Goal: Task Accomplishment & Management: Complete application form

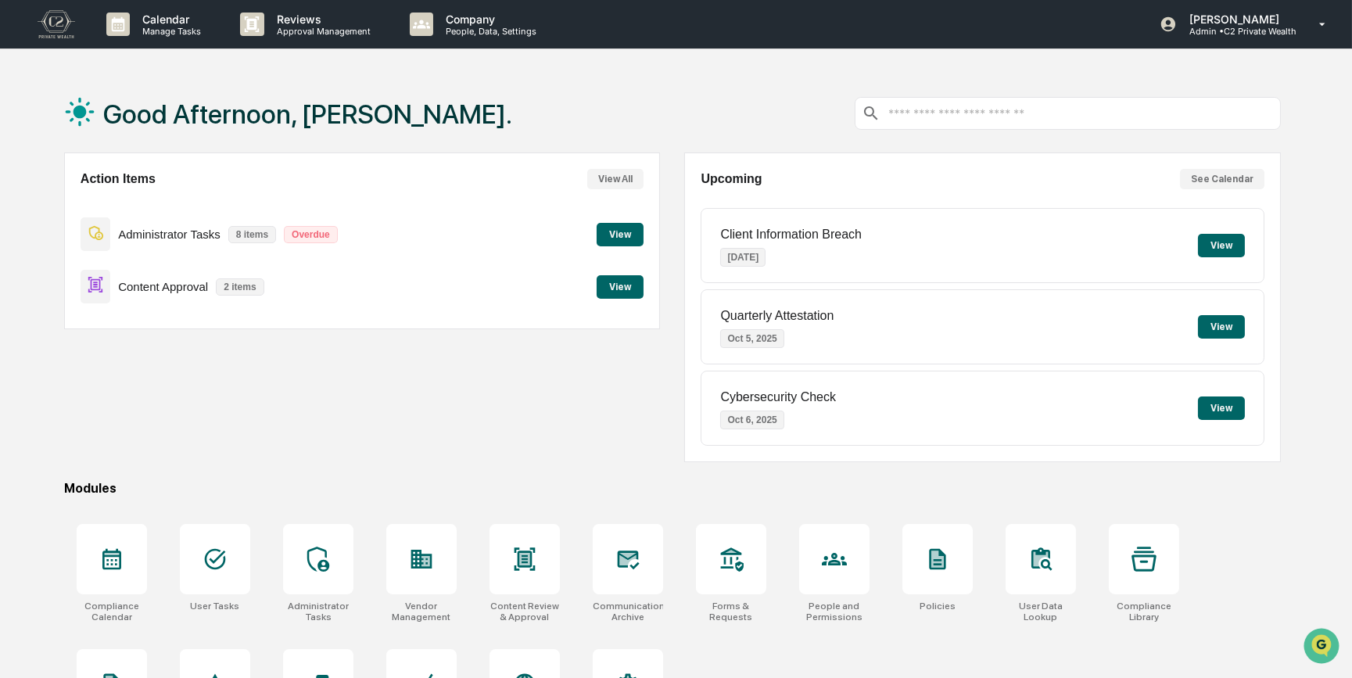
click at [624, 285] on button "View" at bounding box center [620, 286] width 47 height 23
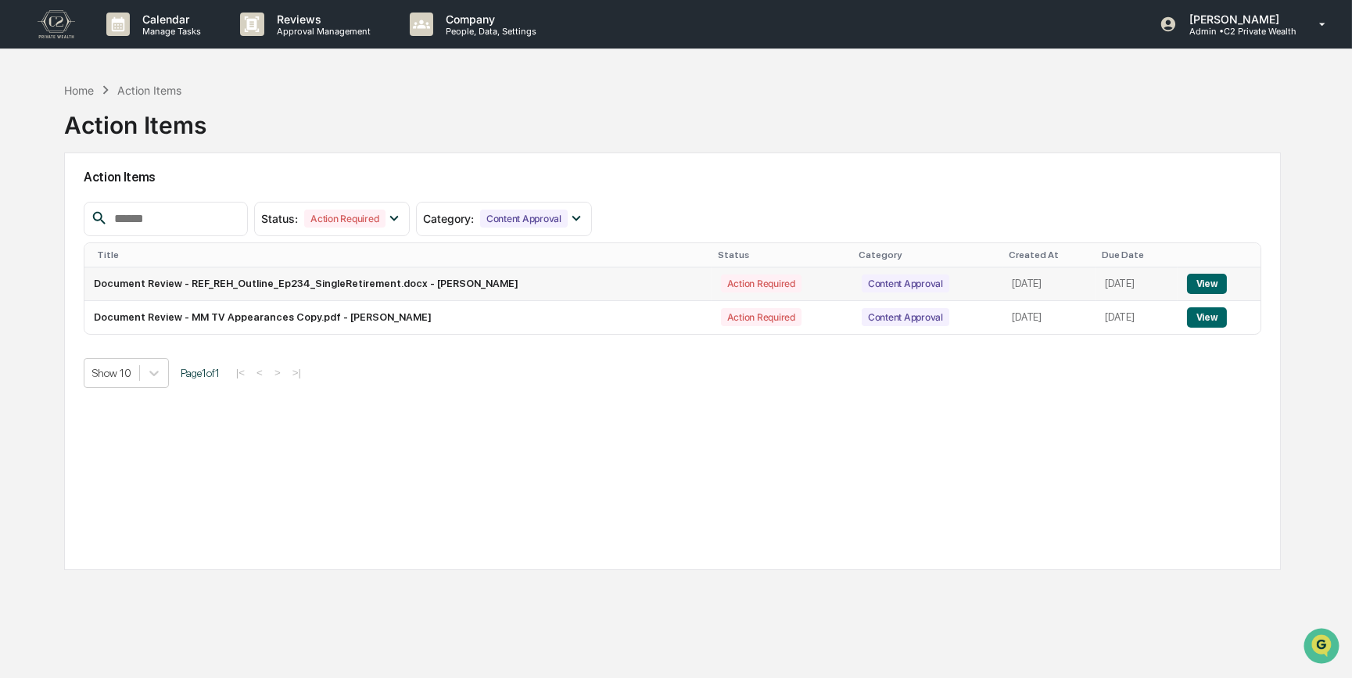
click at [1212, 282] on button "View" at bounding box center [1207, 284] width 40 height 20
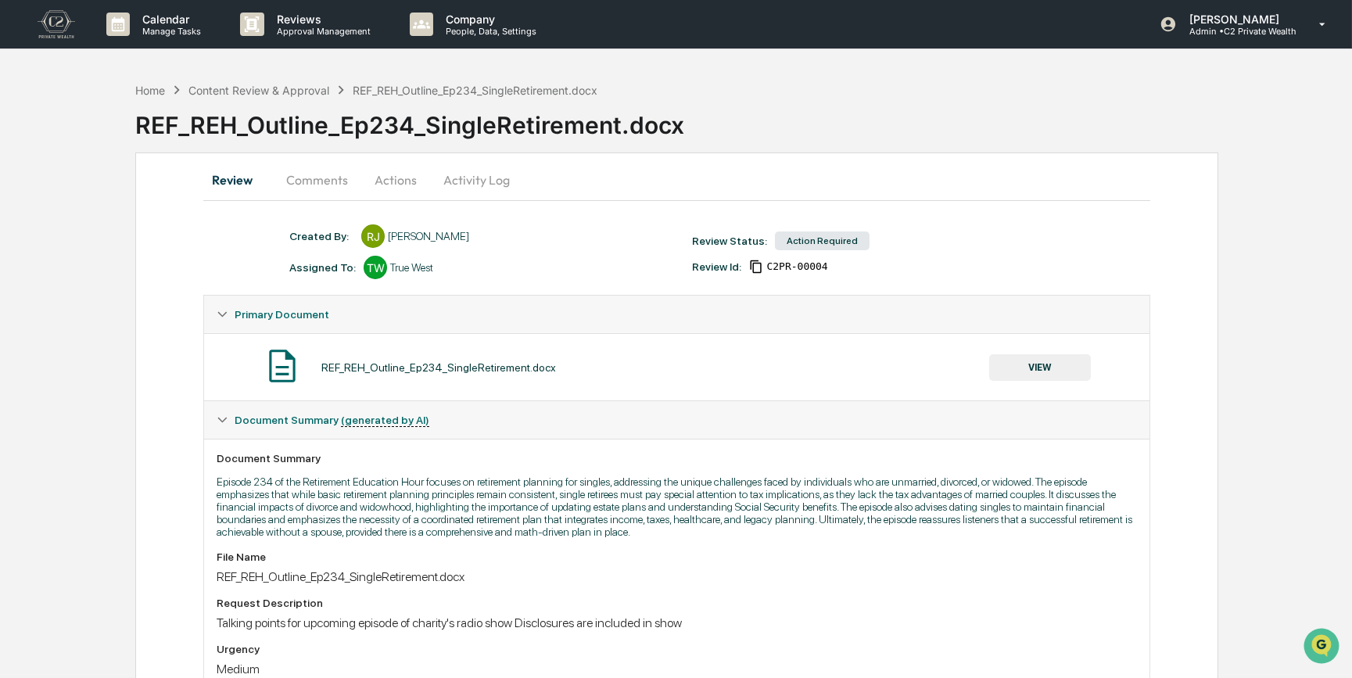
click at [321, 181] on button "Comments" at bounding box center [317, 180] width 87 height 38
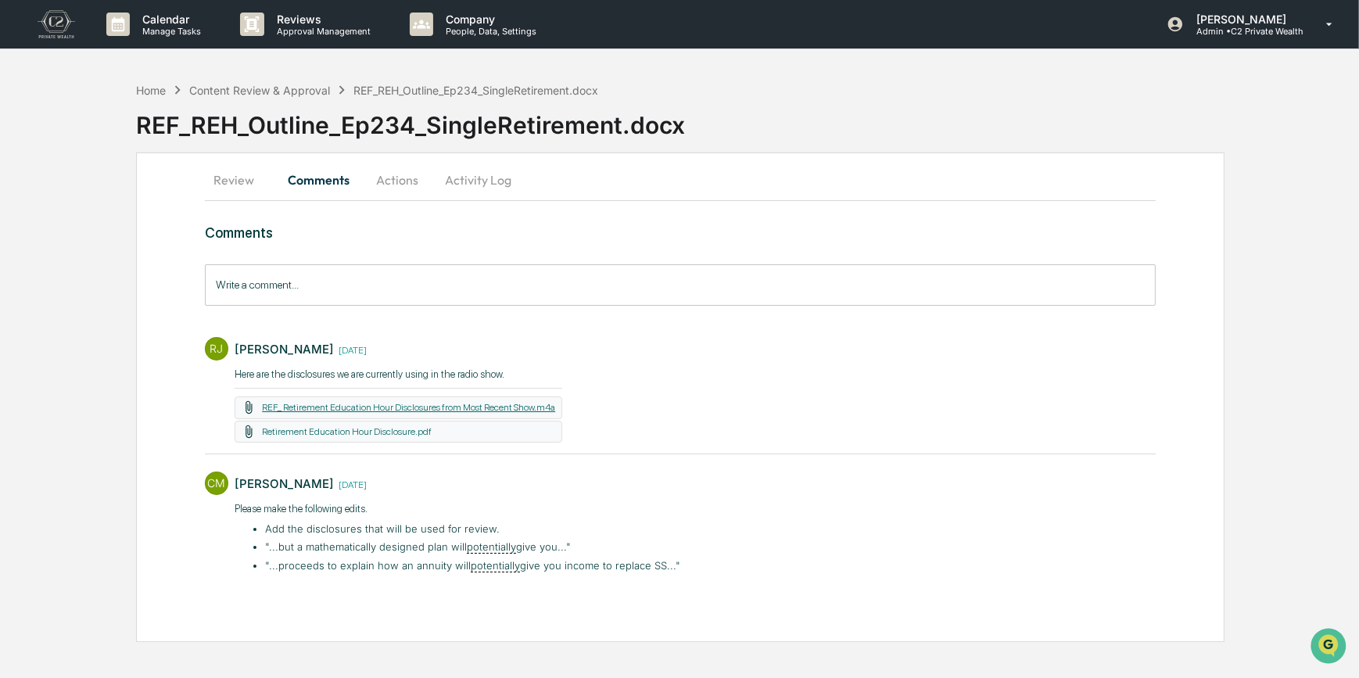
click at [483, 408] on link "REF_ Retirement Education Hour Disclosures from Most Recent Show.m4a" at bounding box center [408, 407] width 293 height 11
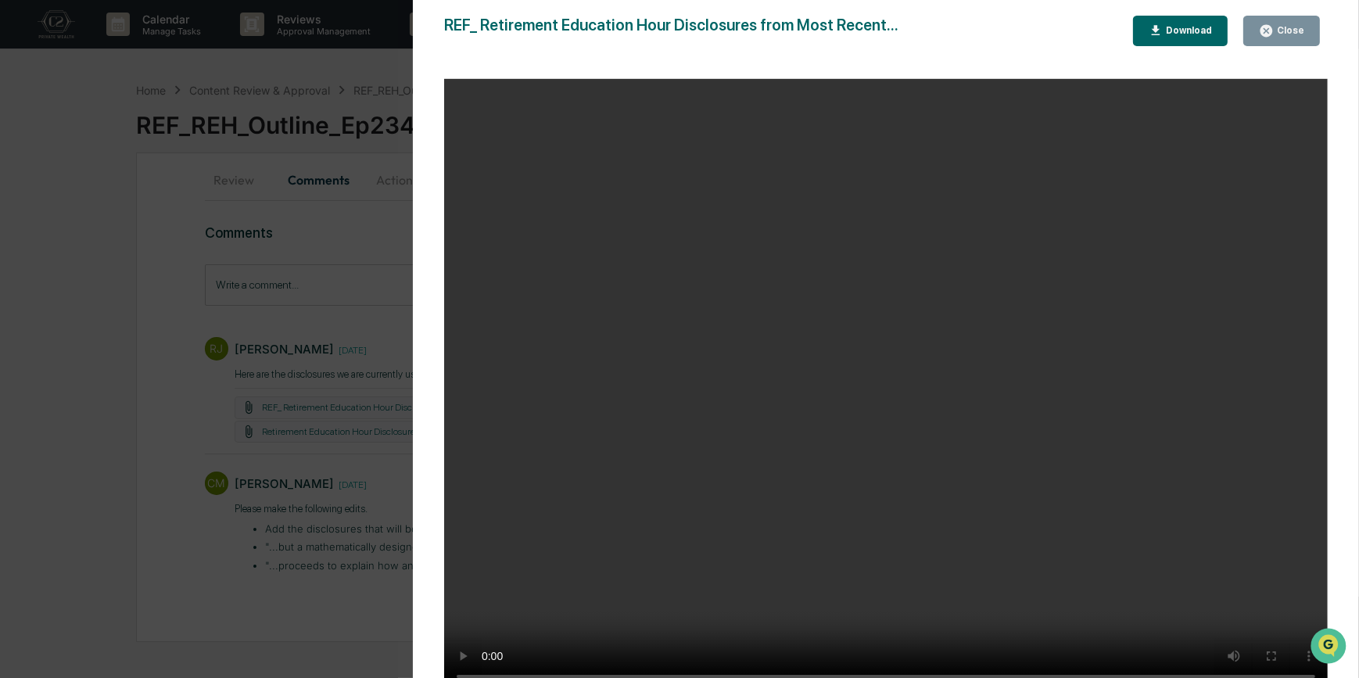
click at [178, 328] on div "Version History 09/25/2025, 01:52 PM Reagan Jones REF_ Retirement Education Hou…" at bounding box center [679, 339] width 1359 height 678
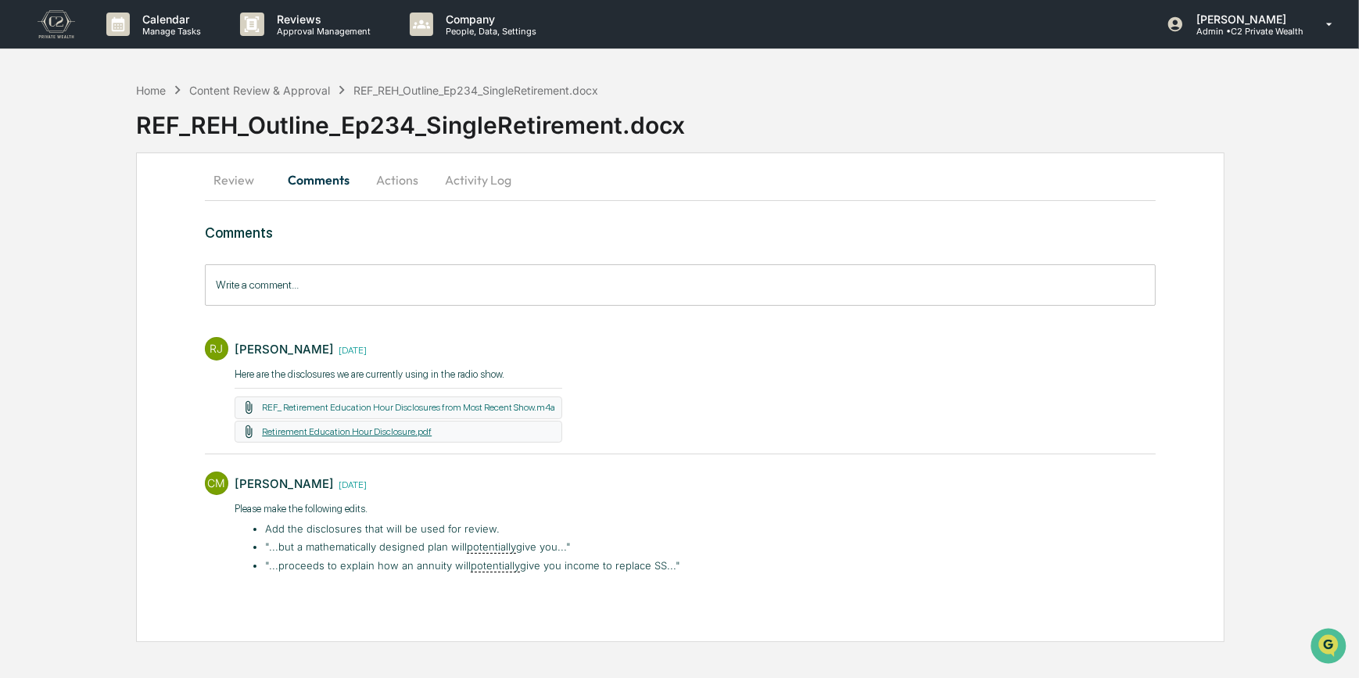
click at [343, 433] on link "Retirement Education Hour Disclosure.pdf" at bounding box center [347, 431] width 170 height 11
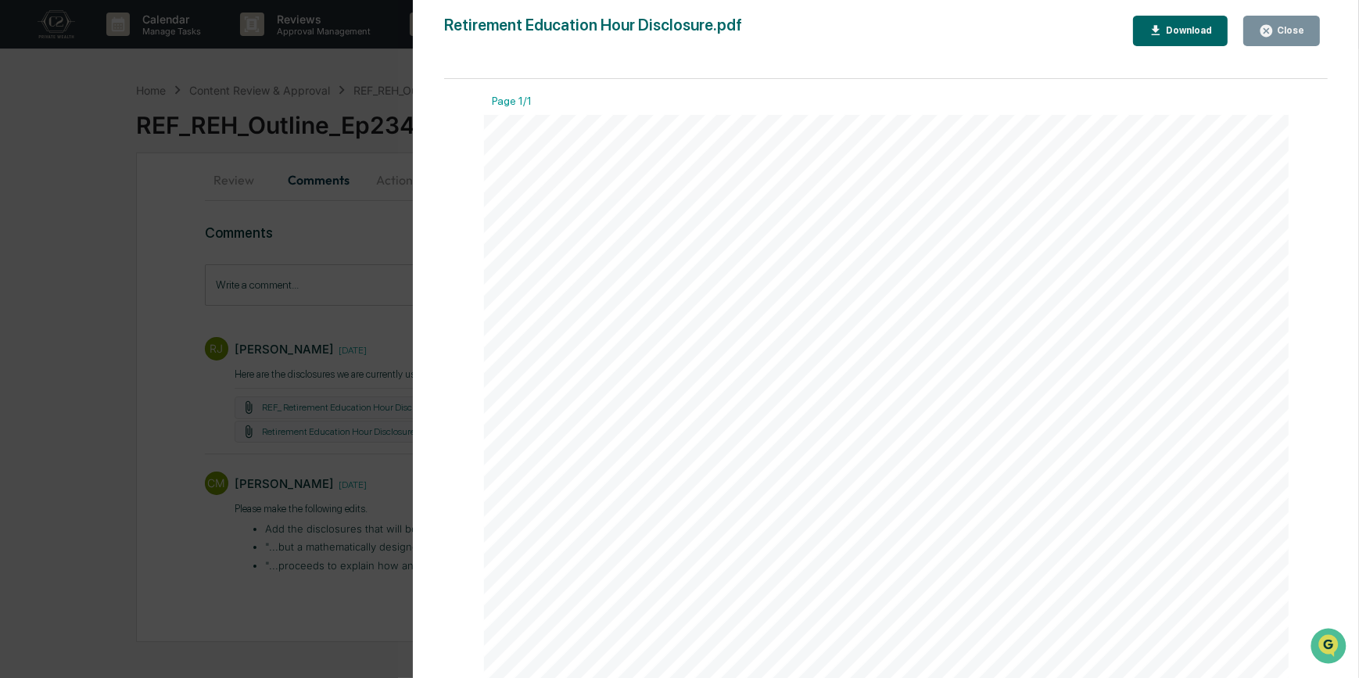
click at [157, 375] on div "Version History 09/25/2025, 01:51 PM Reagan Jones Retirement Education Hour Dis…" at bounding box center [679, 339] width 1359 height 678
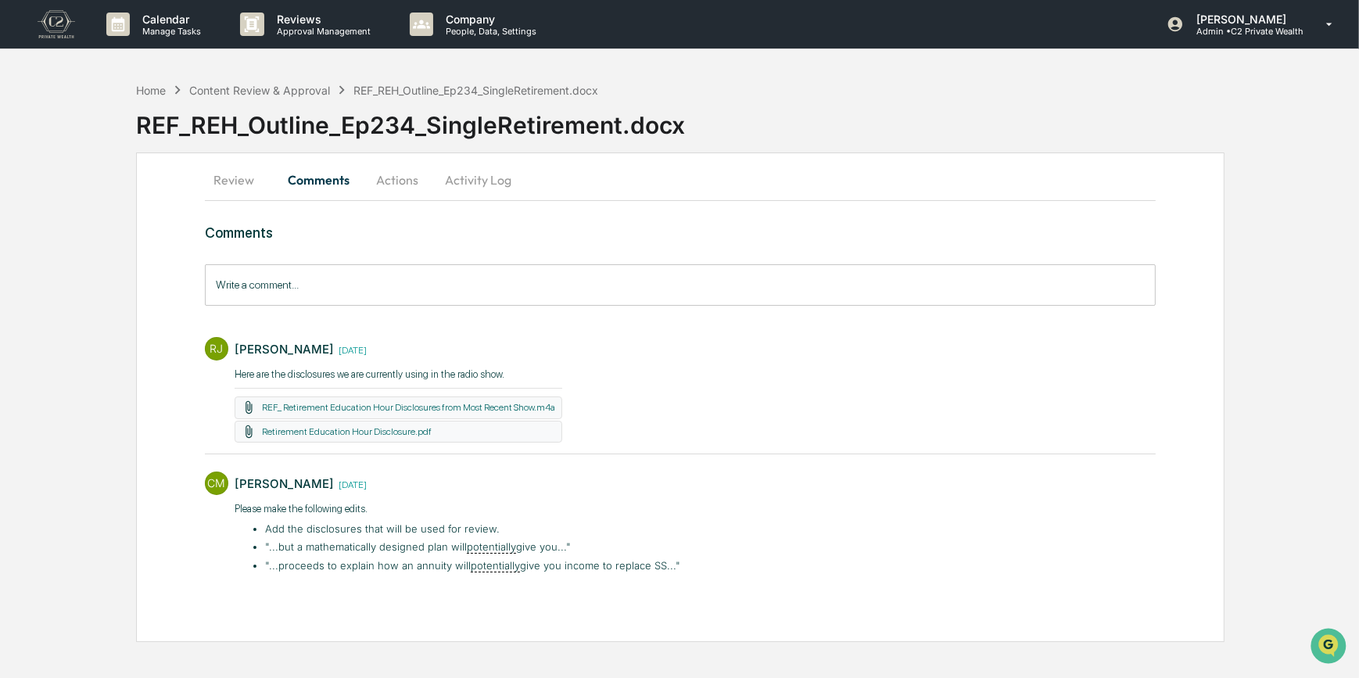
click at [246, 180] on button "Review" at bounding box center [240, 180] width 70 height 38
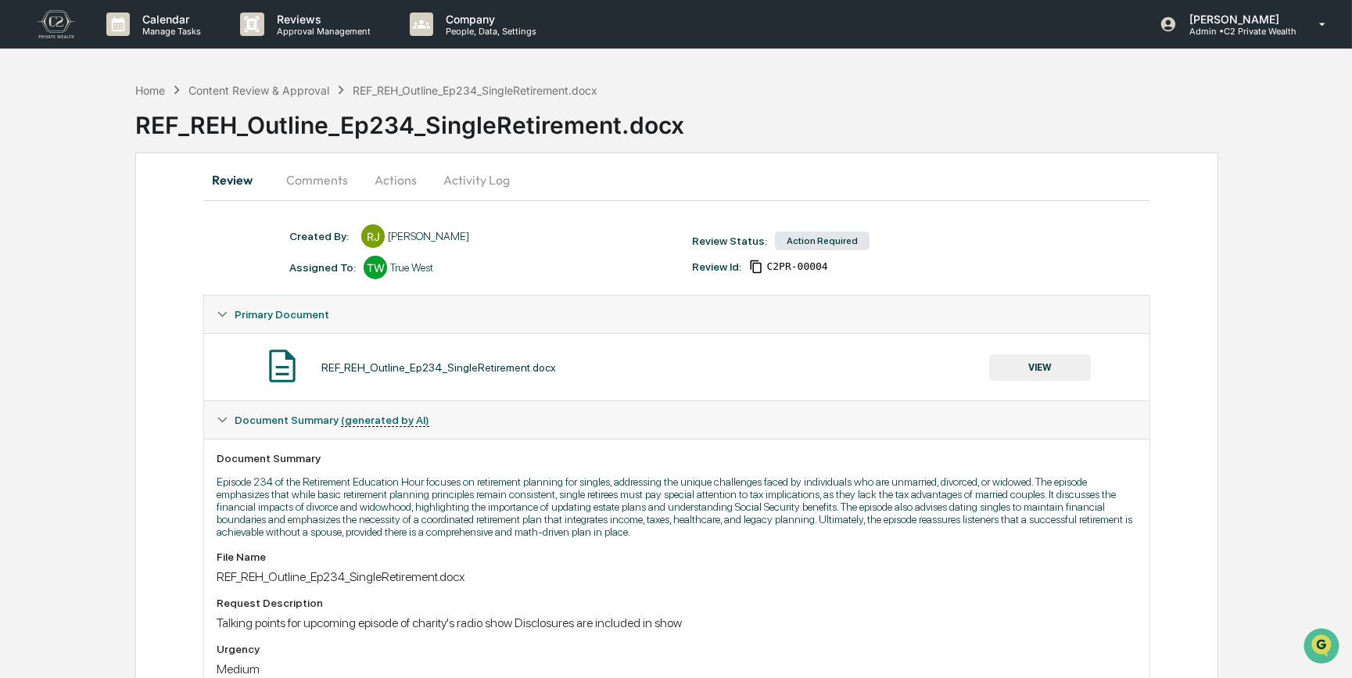
click at [318, 181] on button "Comments" at bounding box center [317, 180] width 87 height 38
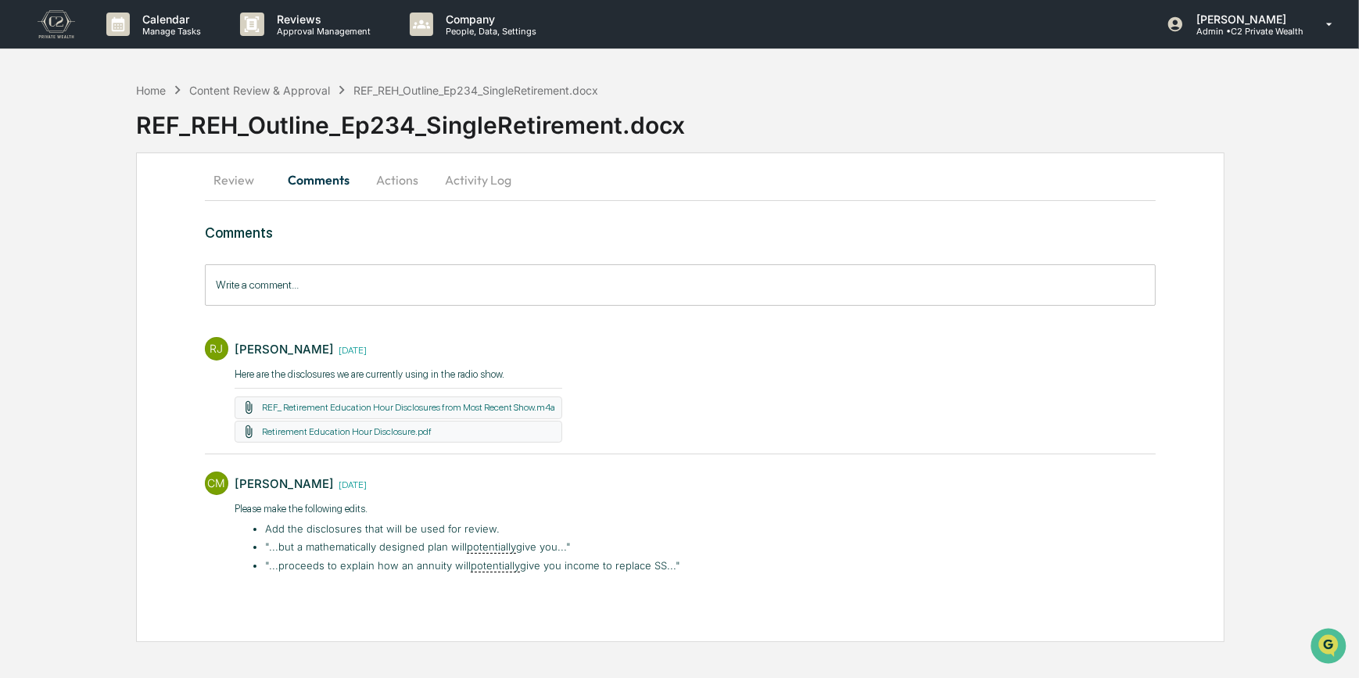
click at [231, 178] on button "Review" at bounding box center [240, 180] width 70 height 38
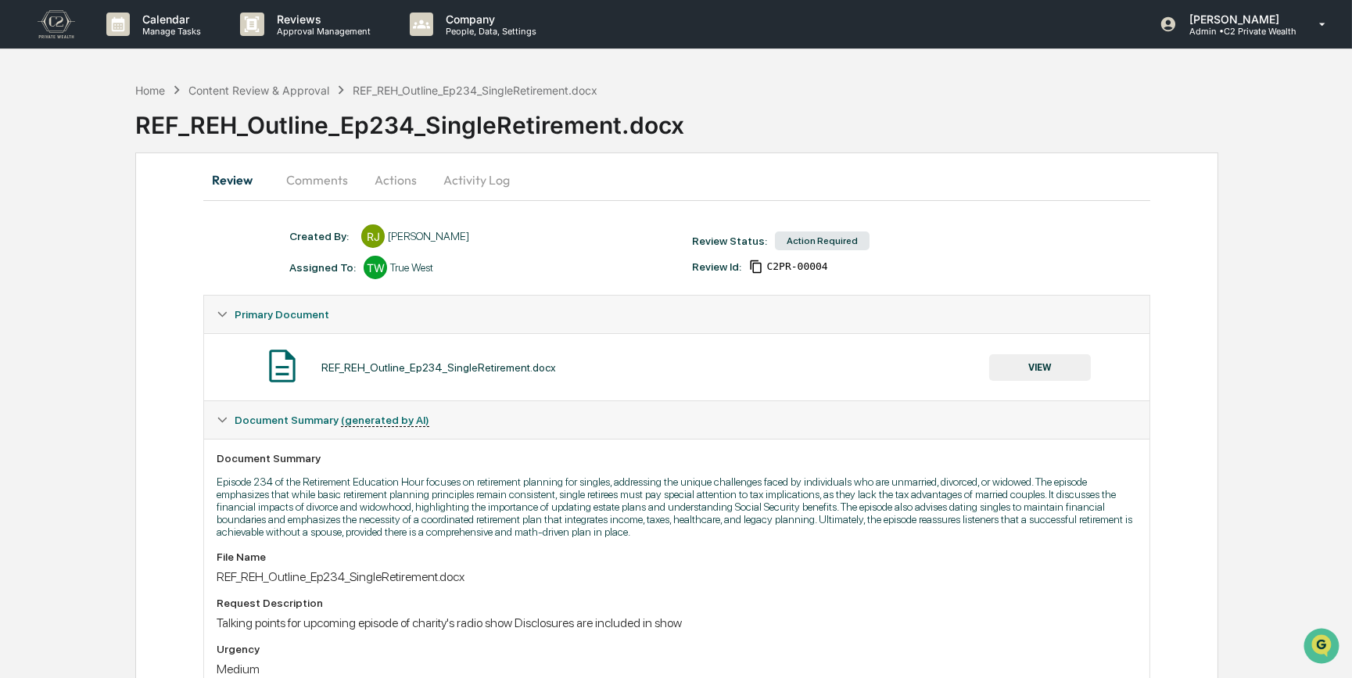
click at [1040, 370] on button "VIEW" at bounding box center [1040, 367] width 102 height 27
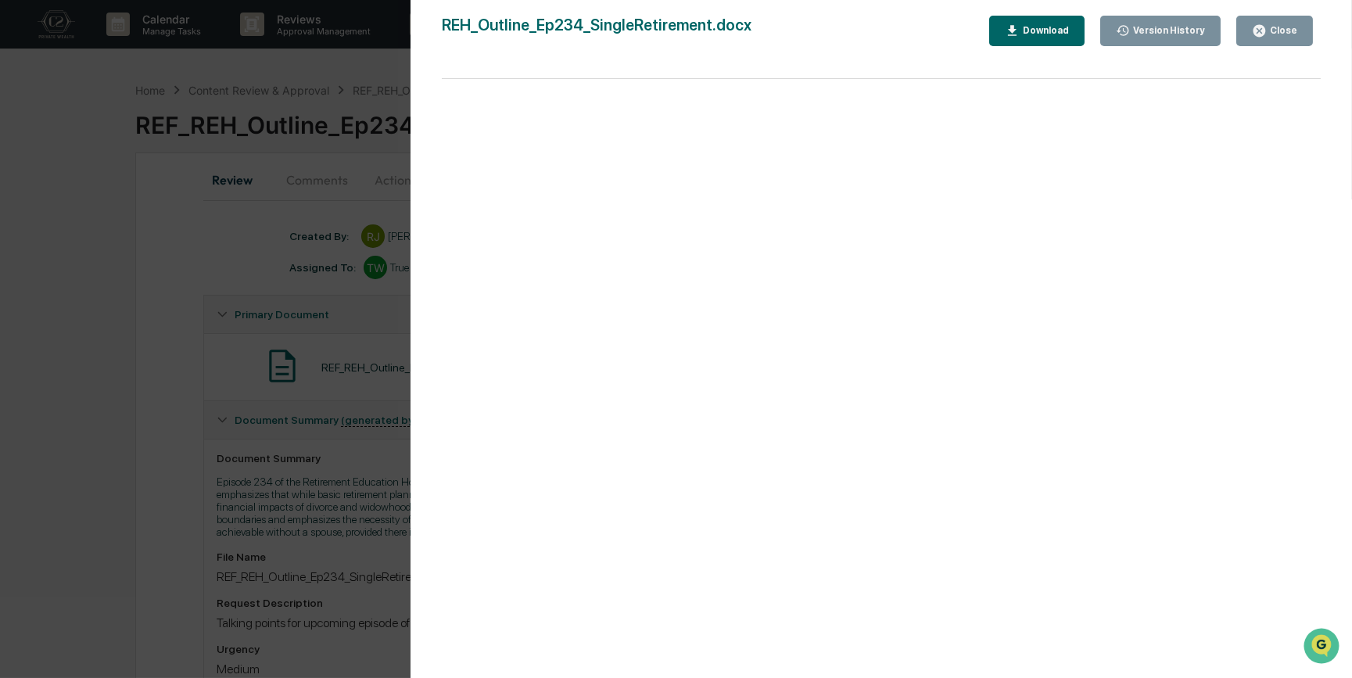
click at [150, 410] on div "Version History 09/25/2025, 01:50 PM Reagan Jones 09/25/2025, 01:50 PM Reagan J…" at bounding box center [676, 339] width 1352 height 678
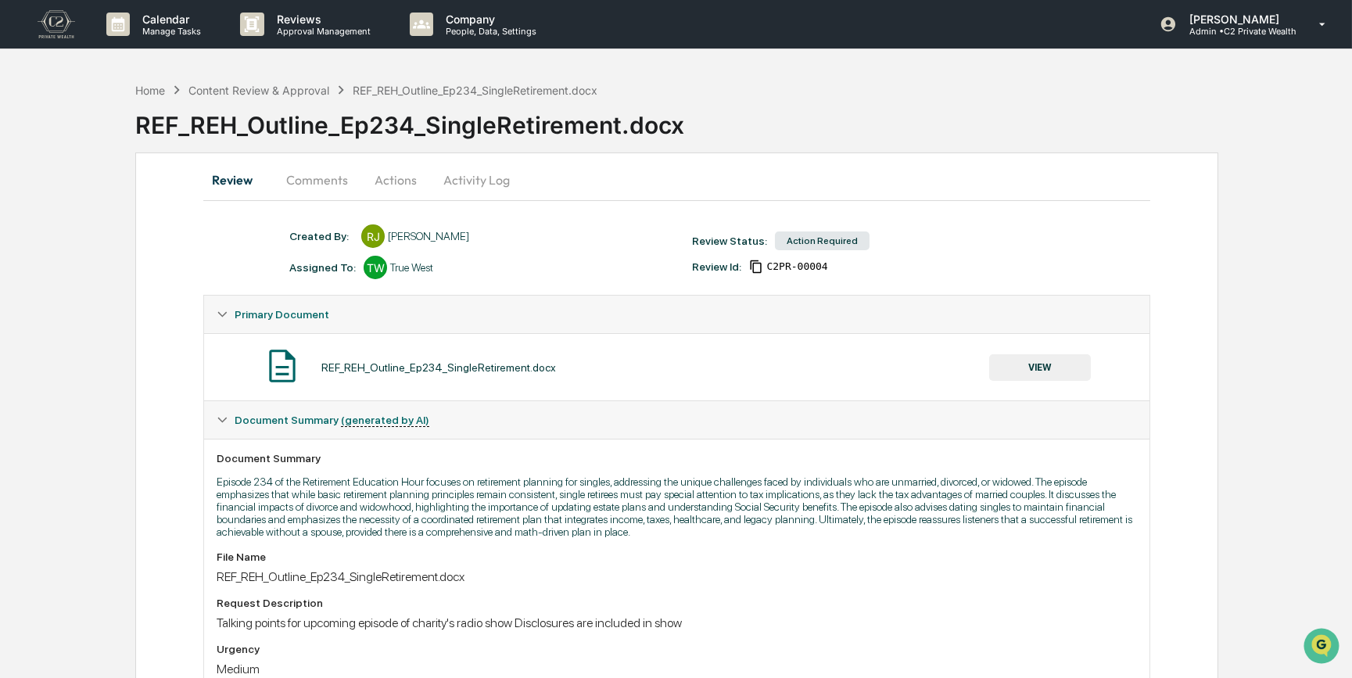
click at [397, 177] on button "Actions" at bounding box center [396, 180] width 70 height 38
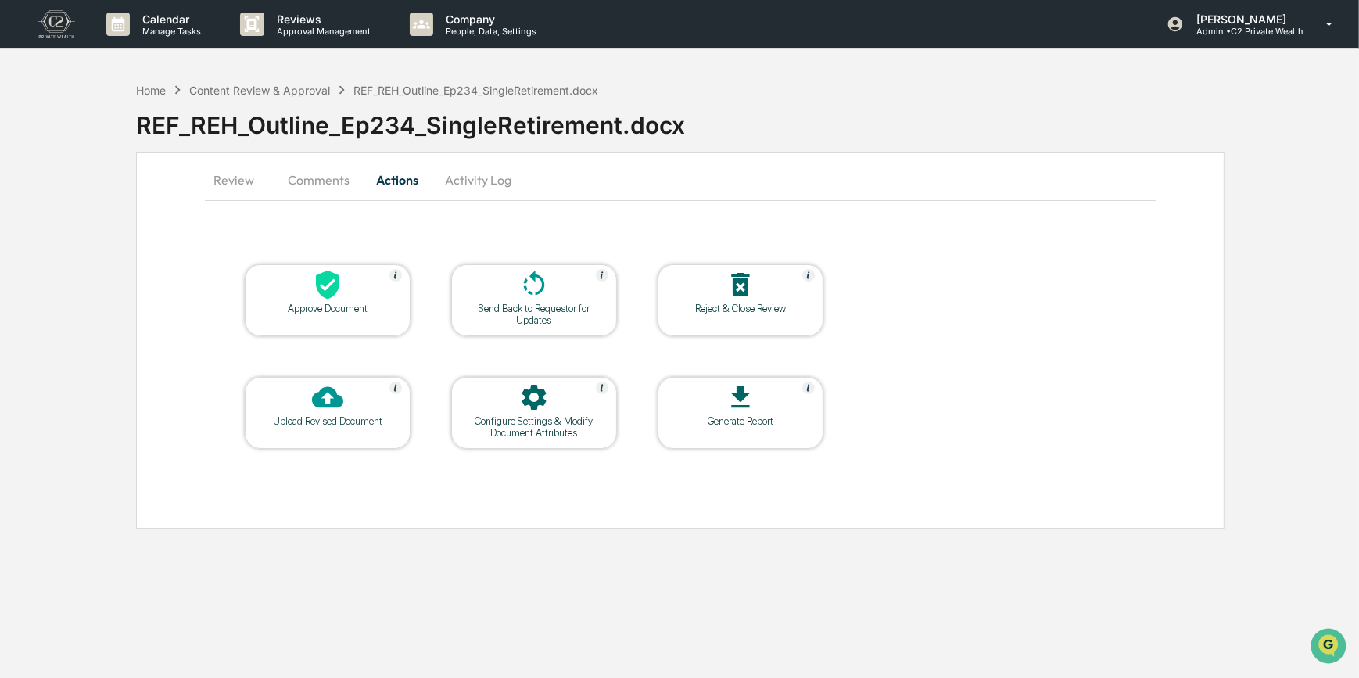
click at [356, 300] on div at bounding box center [328, 286] width 156 height 34
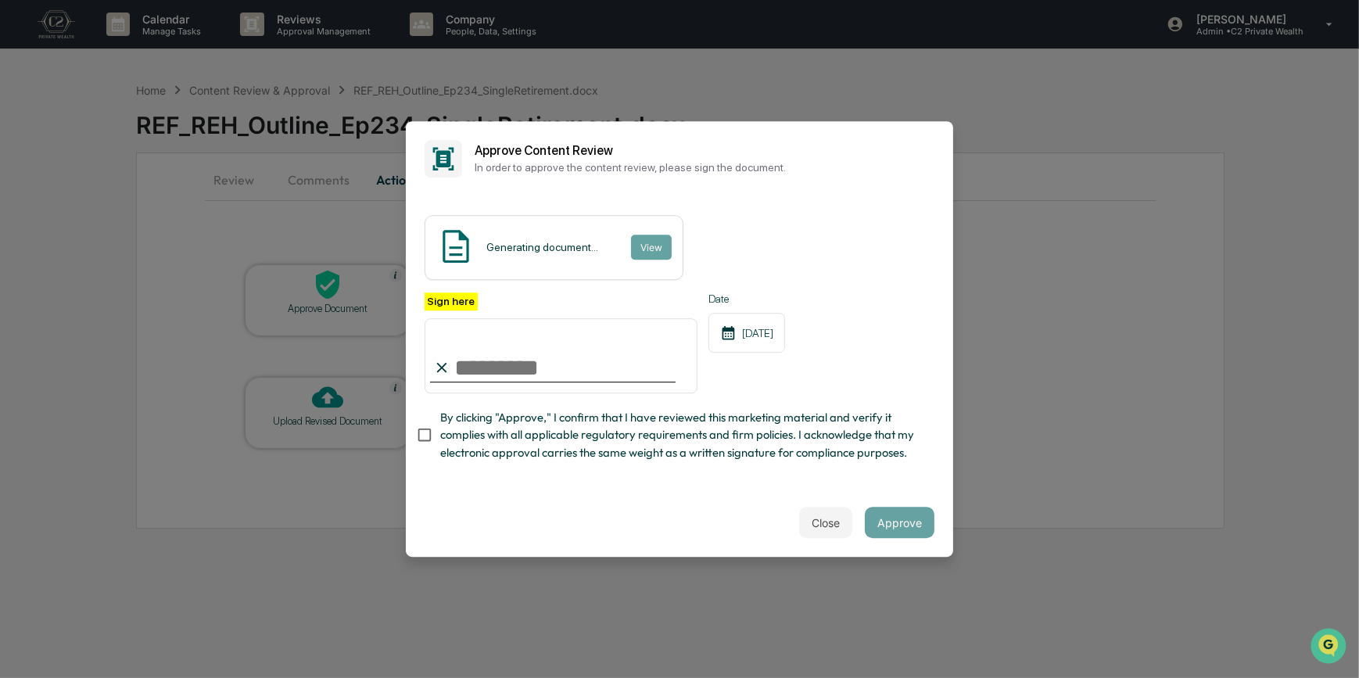
click at [625, 349] on input "Sign here" at bounding box center [561, 355] width 273 height 75
type input "*********"
click at [647, 253] on button "View" at bounding box center [650, 247] width 41 height 25
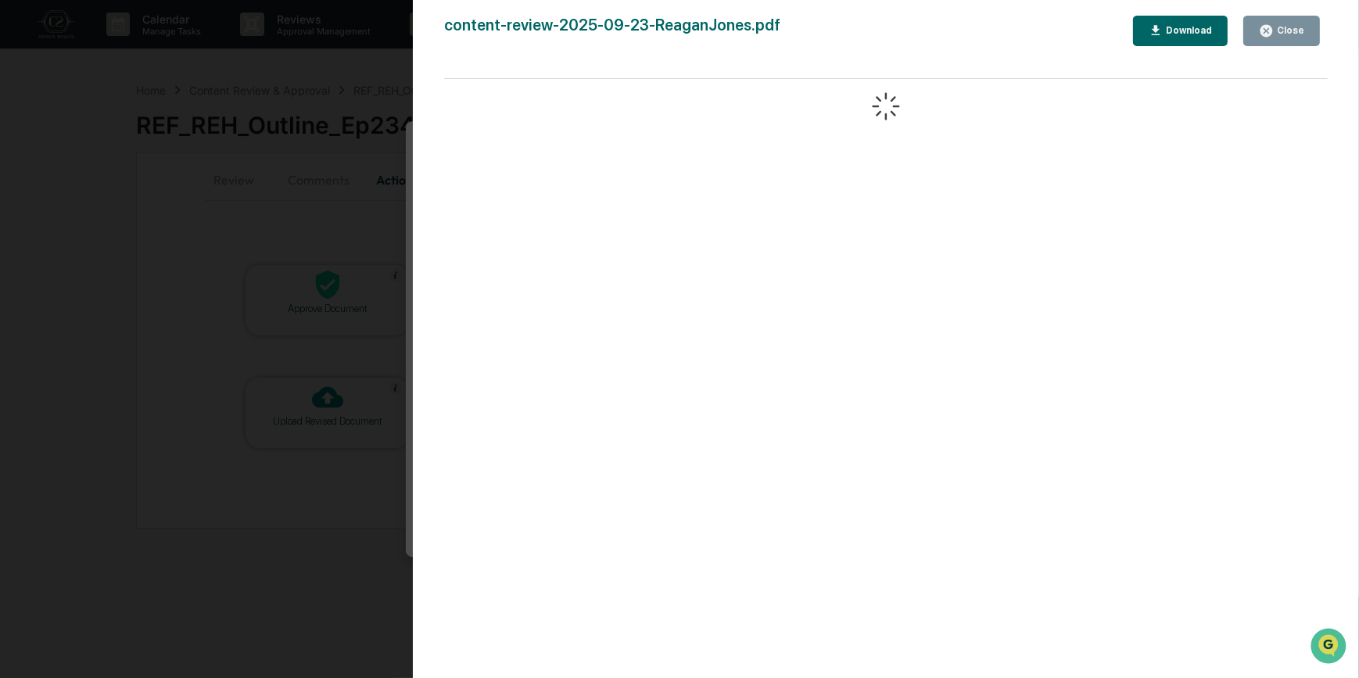
click at [366, 236] on div "Version History 09/26/2025, 05:40 PM Carliss Marshall content-review-2025-09-23…" at bounding box center [679, 339] width 1359 height 678
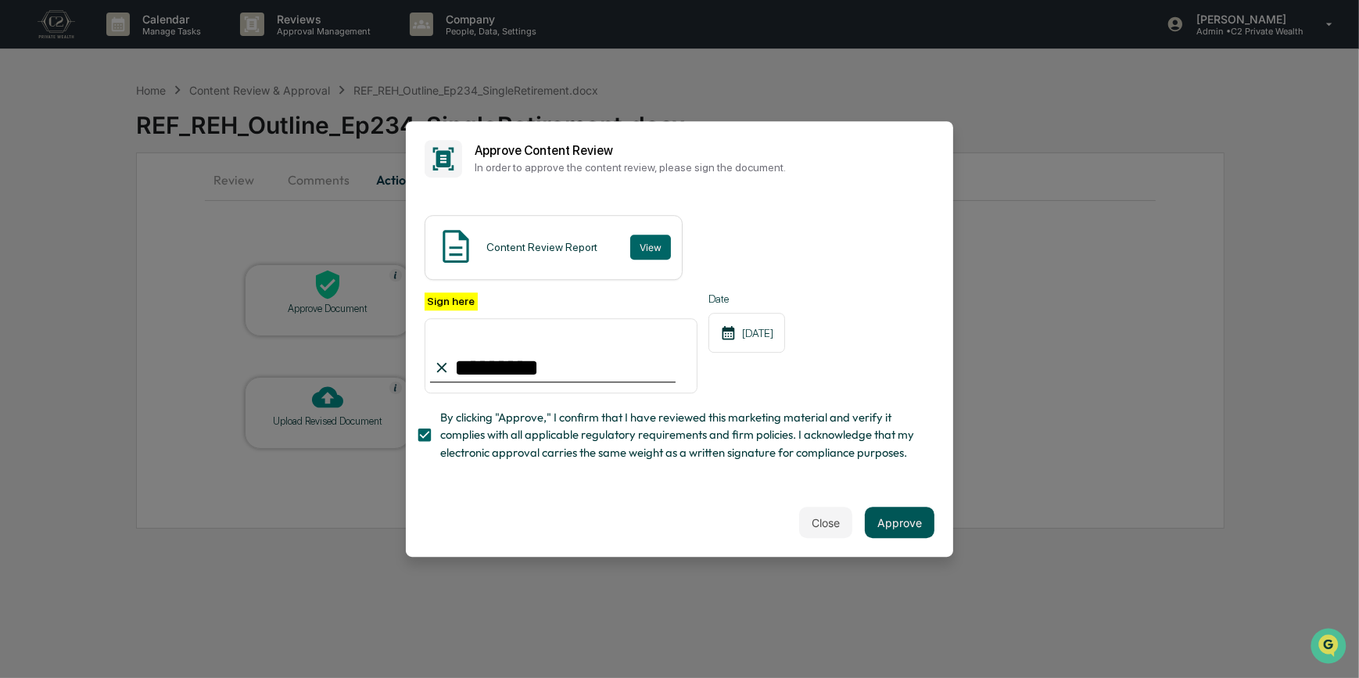
click at [911, 534] on button "Approve" at bounding box center [900, 522] width 70 height 31
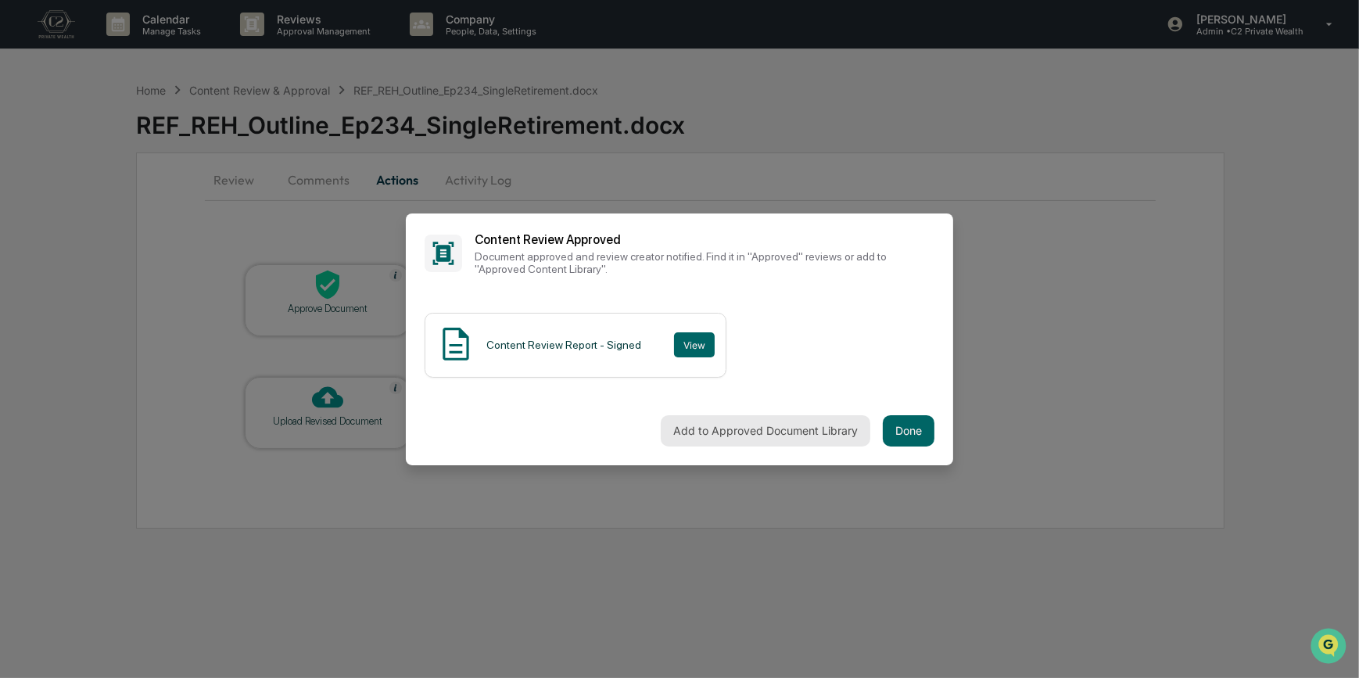
click at [741, 439] on button "Add to Approved Document Library" at bounding box center [766, 430] width 210 height 31
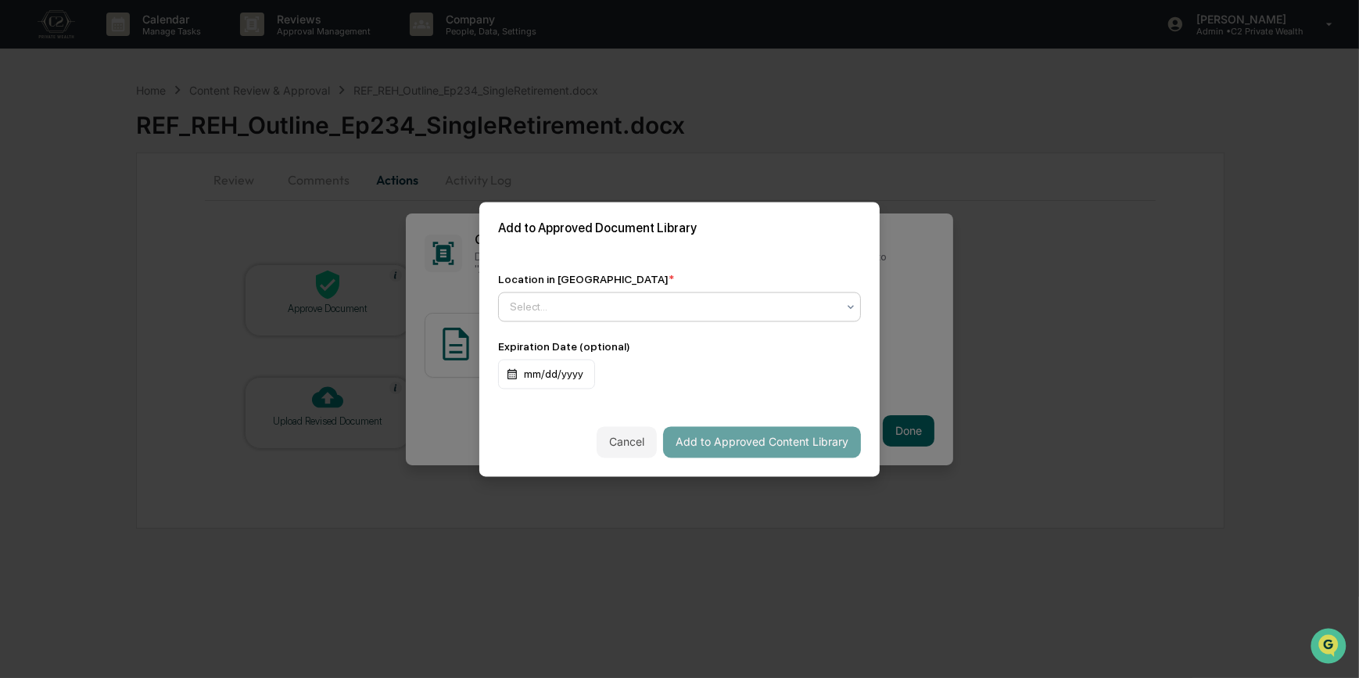
click at [536, 311] on div at bounding box center [673, 307] width 327 height 16
click at [543, 345] on div "Approved Content Library" at bounding box center [679, 343] width 361 height 31
click at [716, 438] on button "Add to Approved Content Library" at bounding box center [762, 441] width 198 height 31
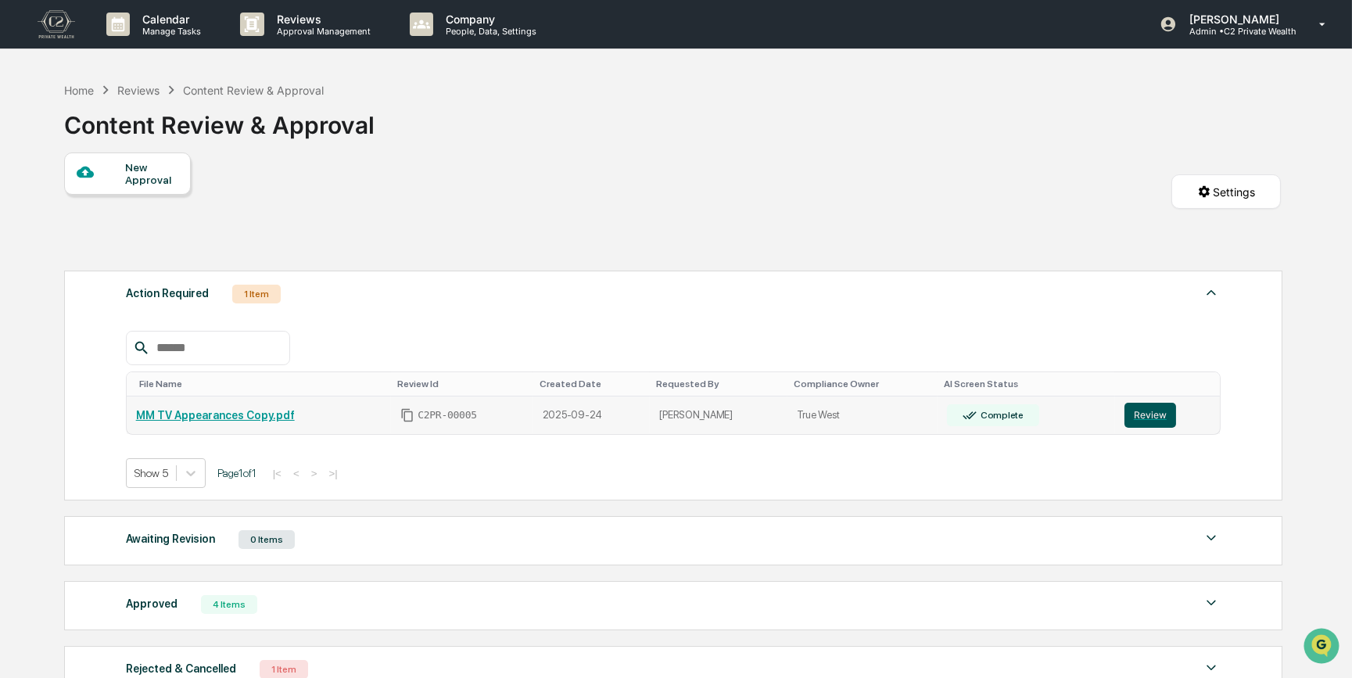
click at [1144, 416] on button "Review" at bounding box center [1151, 415] width 52 height 25
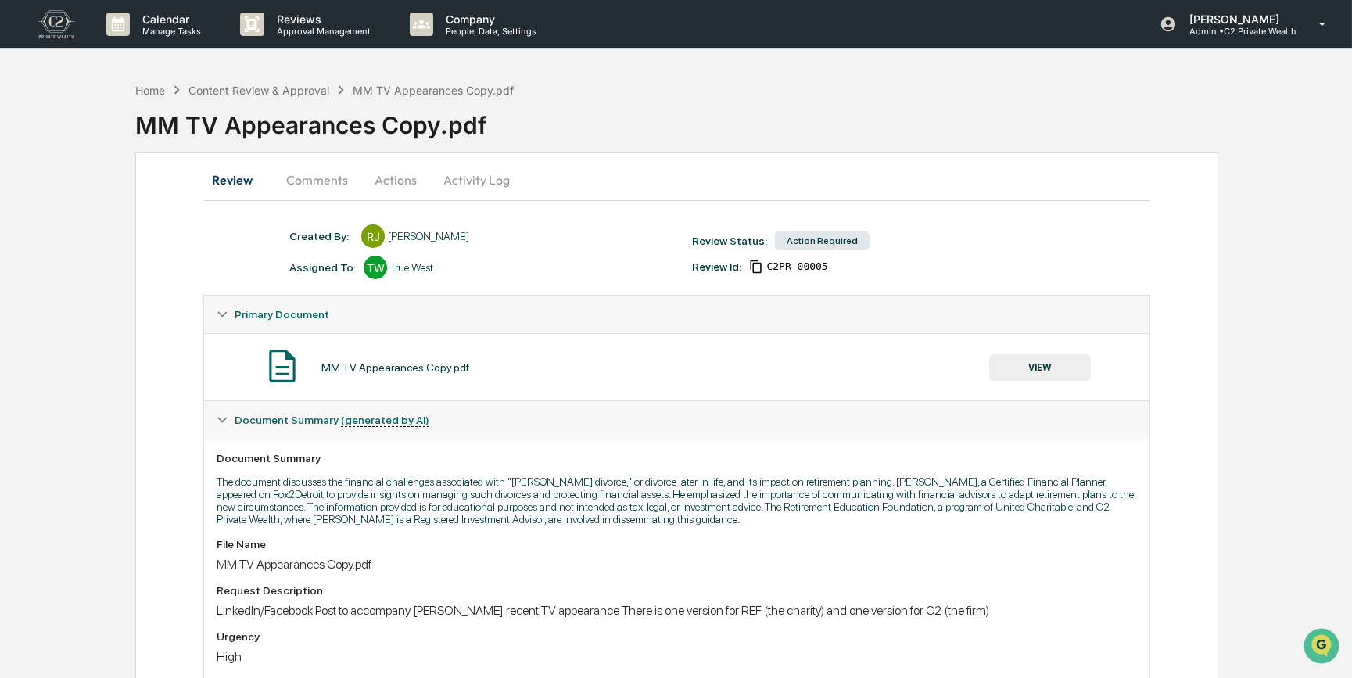
click at [317, 174] on button "Comments" at bounding box center [317, 180] width 87 height 38
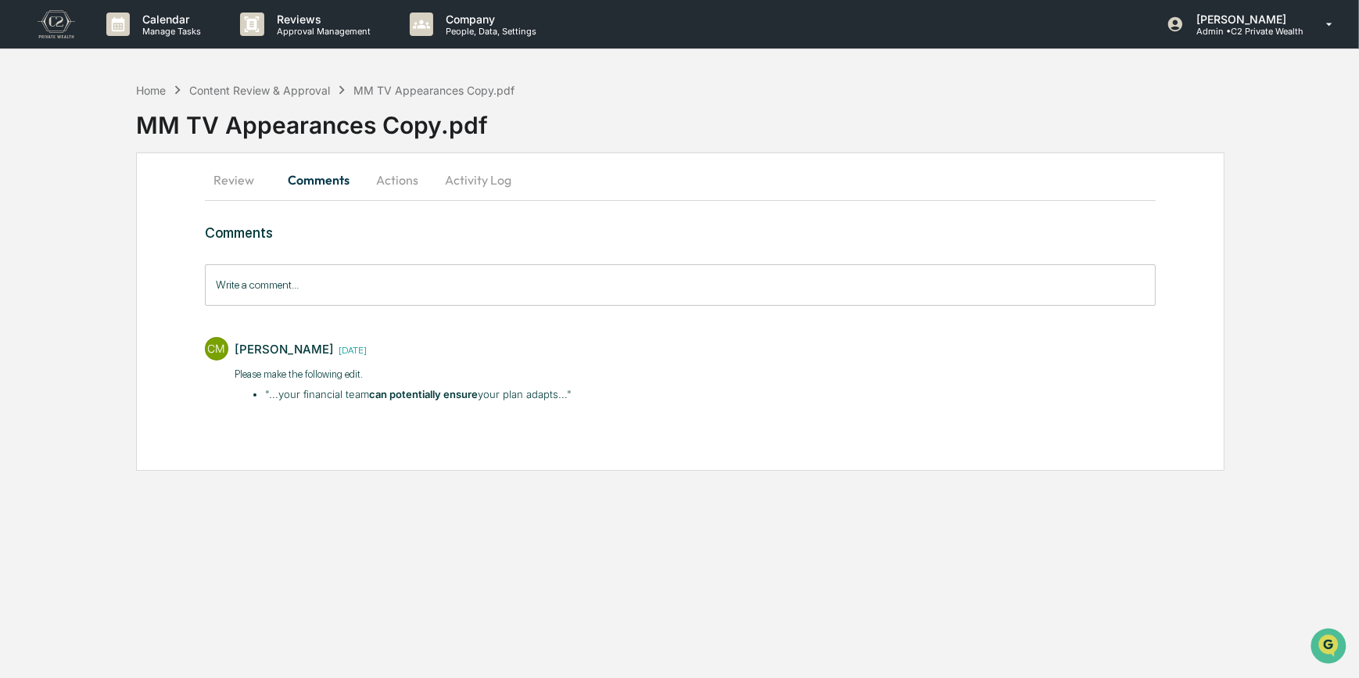
click at [243, 179] on button "Review" at bounding box center [240, 180] width 70 height 38
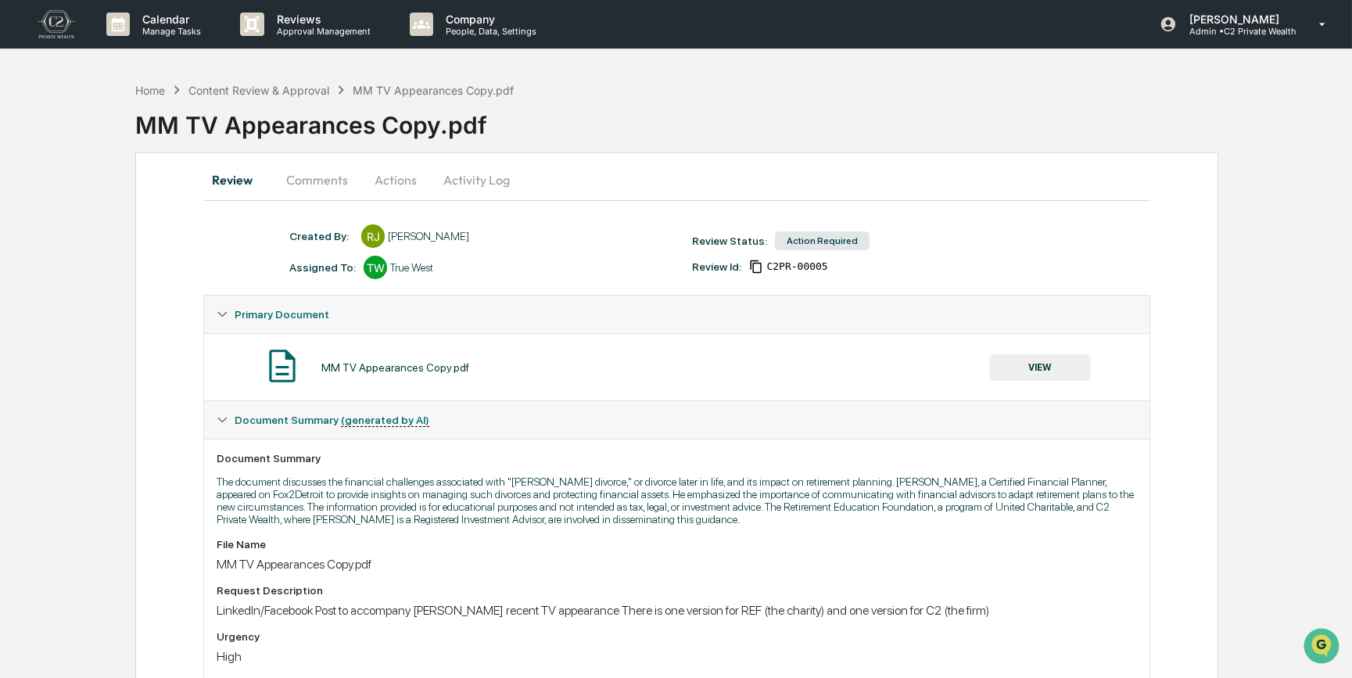
click at [1025, 361] on button "VIEW" at bounding box center [1040, 367] width 102 height 27
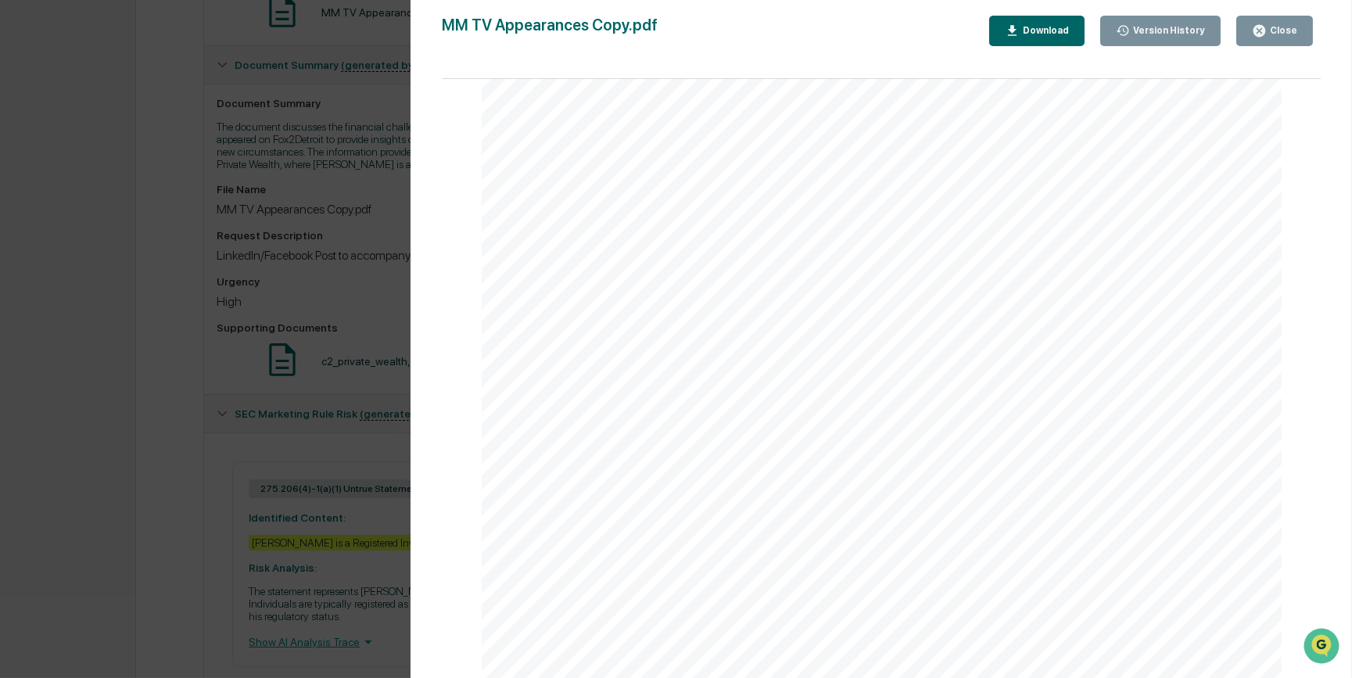
scroll to position [213, 0]
click at [151, 461] on div "Version History [DATE] 01:16 PM [PERSON_NAME] [DATE] 02:07 PM [PERSON_NAME] MM …" at bounding box center [676, 339] width 1352 height 678
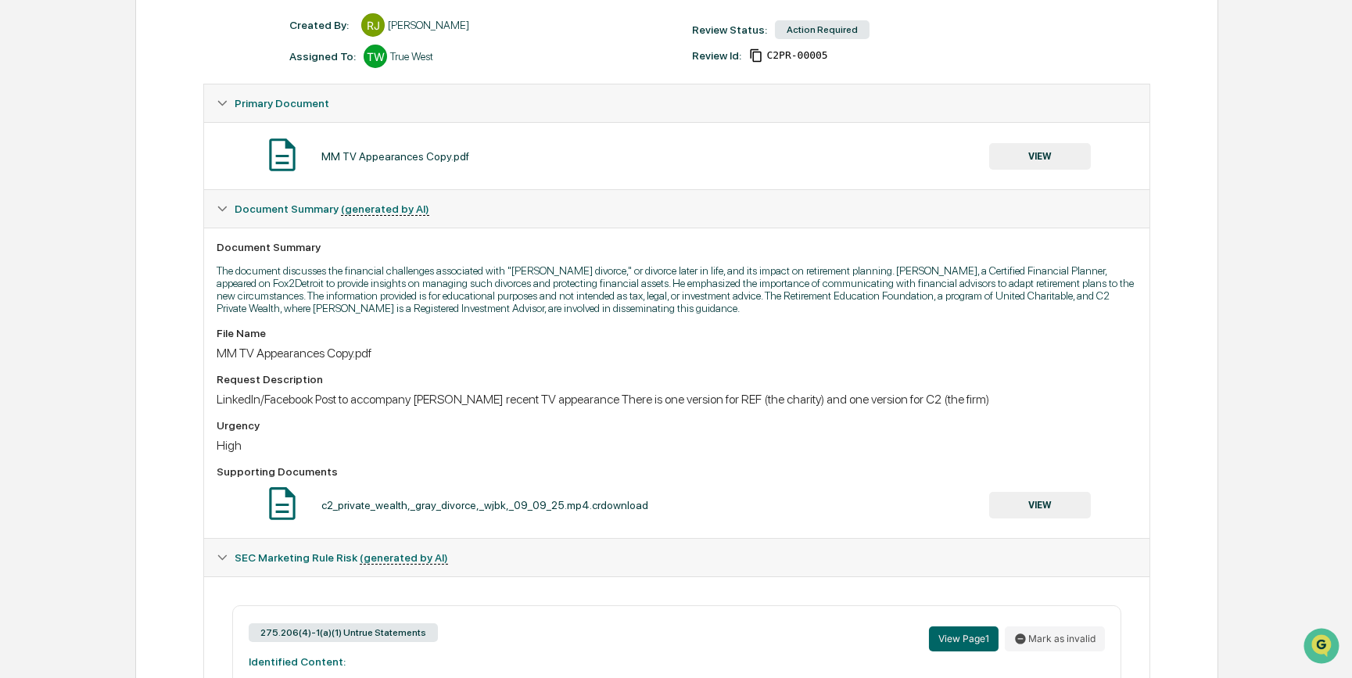
scroll to position [0, 0]
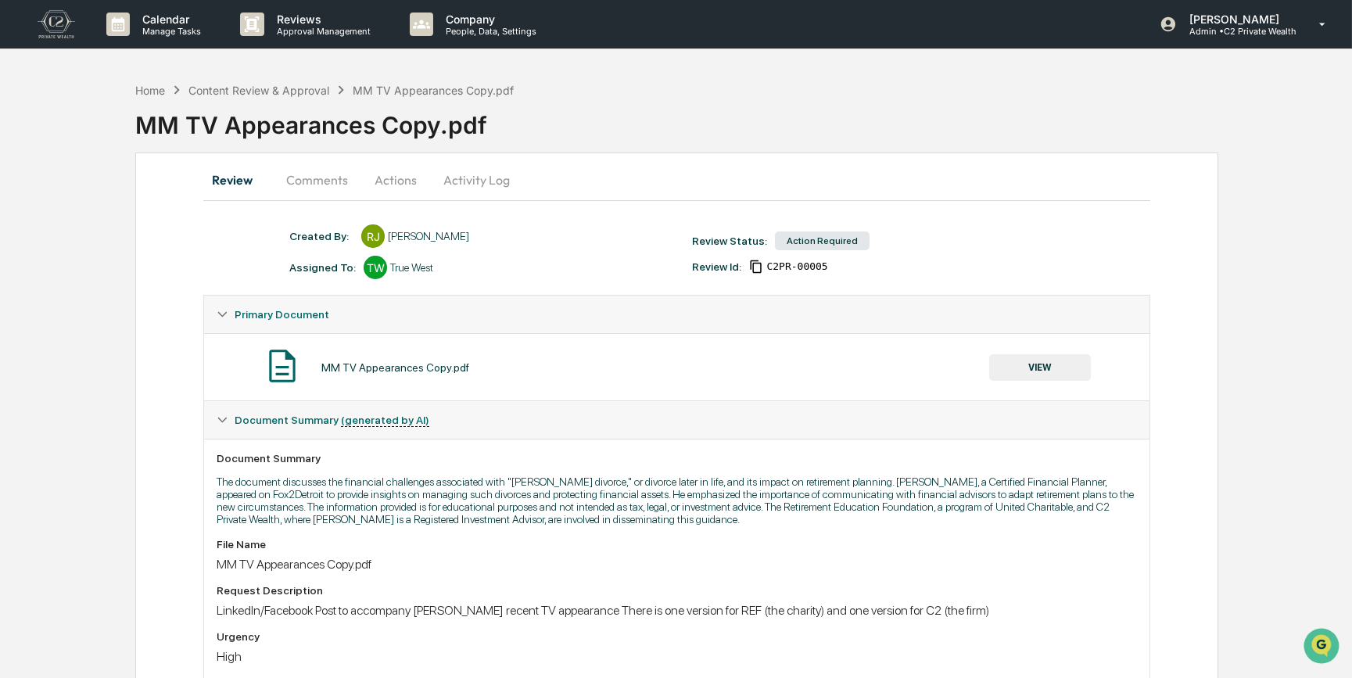
click at [304, 184] on button "Comments" at bounding box center [317, 180] width 87 height 38
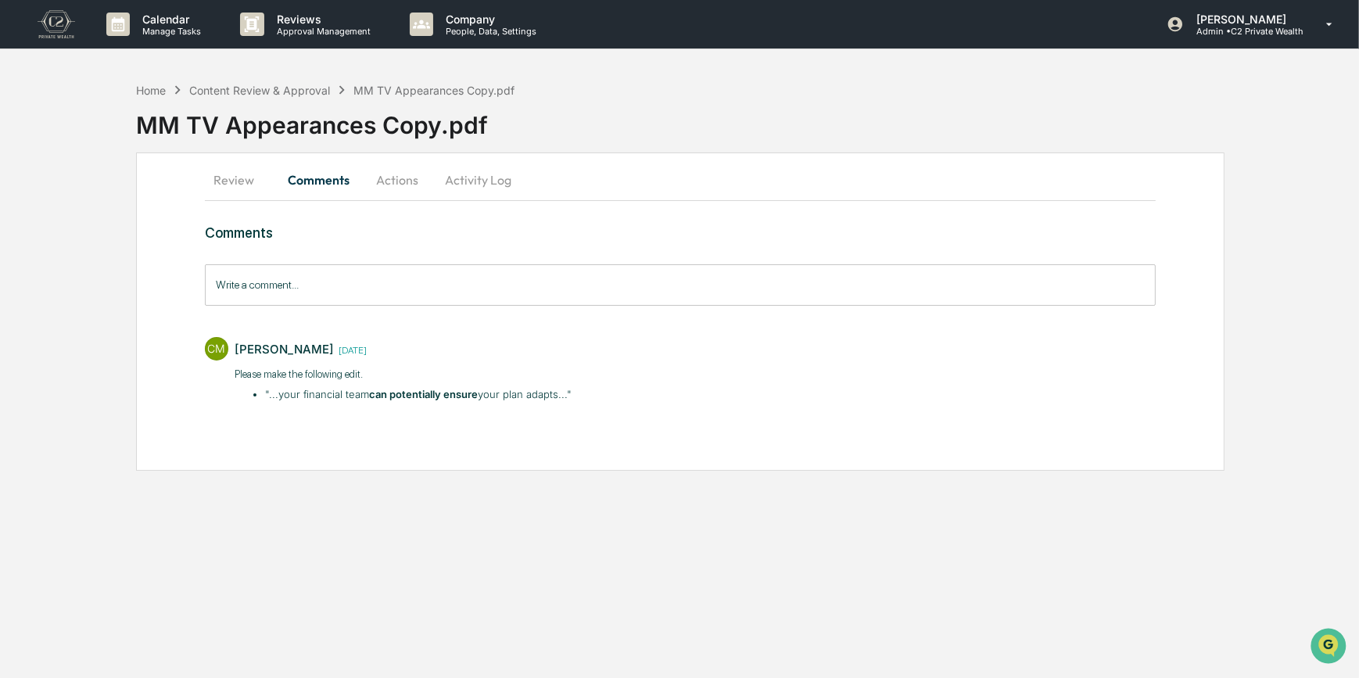
click at [228, 181] on button "Review" at bounding box center [240, 180] width 70 height 38
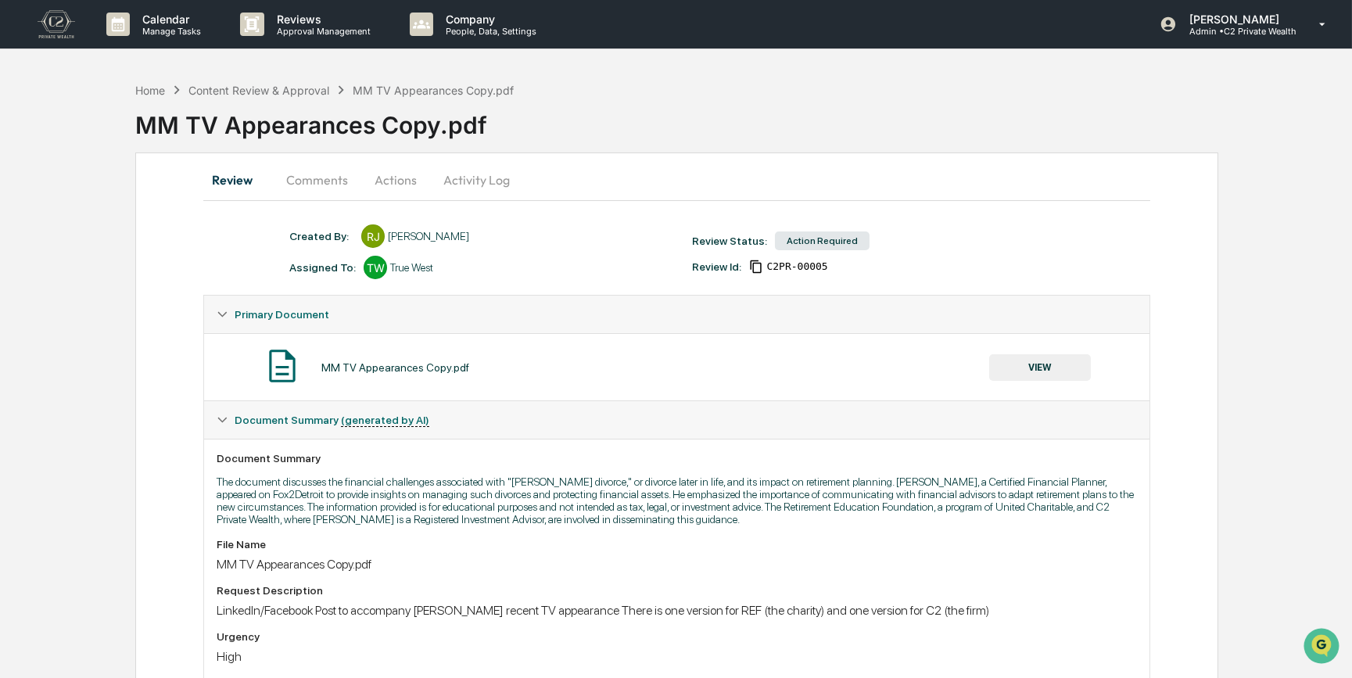
click at [1030, 372] on button "VIEW" at bounding box center [1040, 367] width 102 height 27
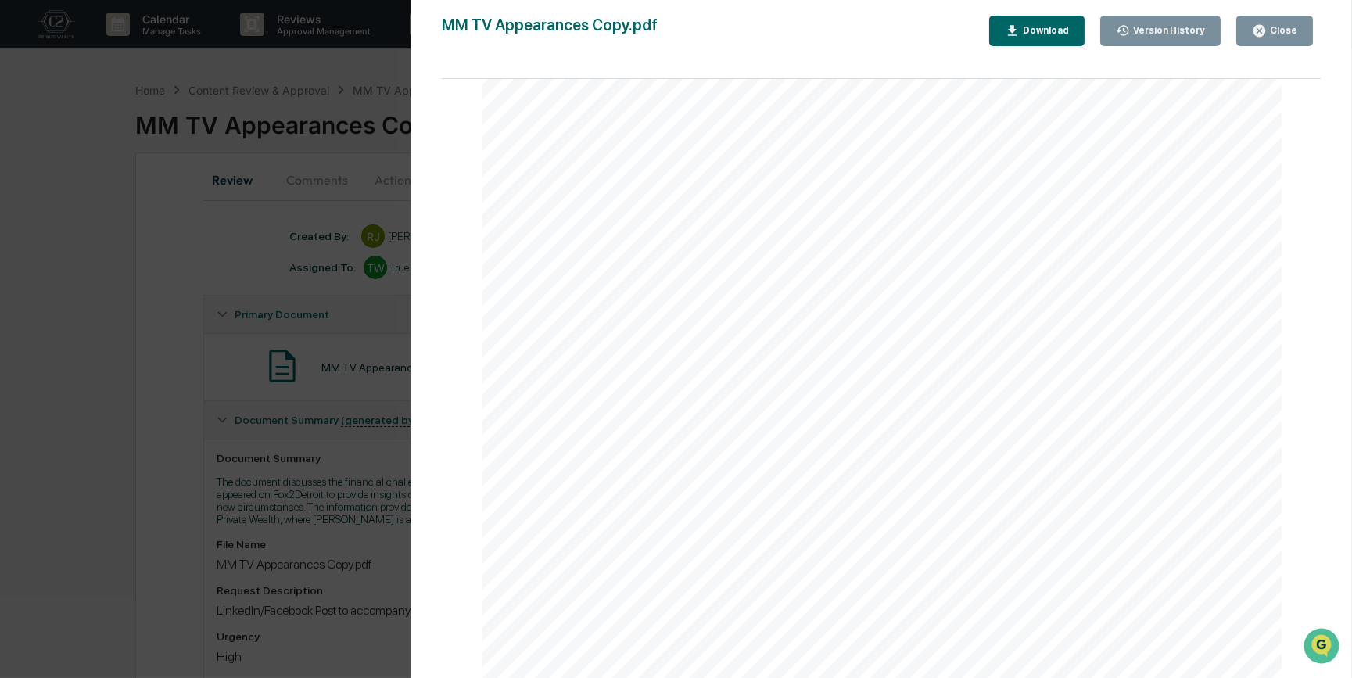
scroll to position [213, 0]
click at [224, 407] on div "Version History [DATE] 01:16 PM [PERSON_NAME] [DATE] 02:07 PM [PERSON_NAME] MM …" at bounding box center [676, 339] width 1352 height 678
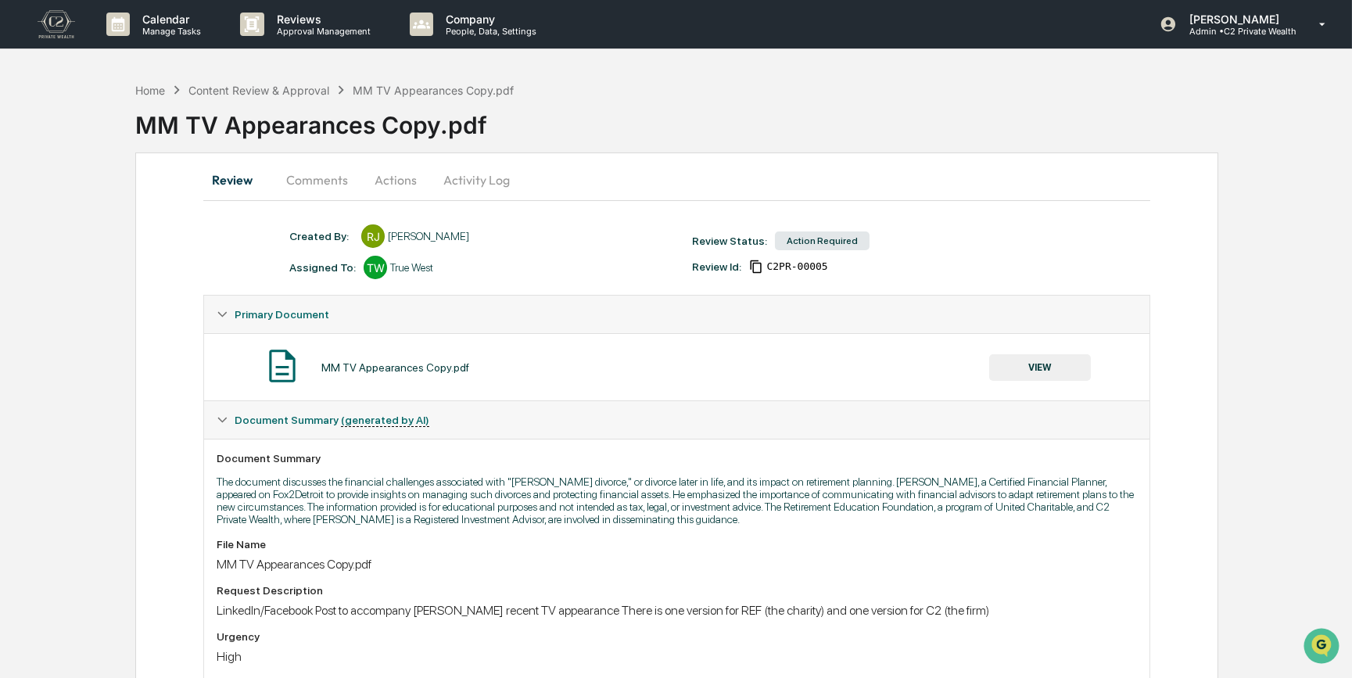
click at [390, 180] on button "Actions" at bounding box center [396, 180] width 70 height 38
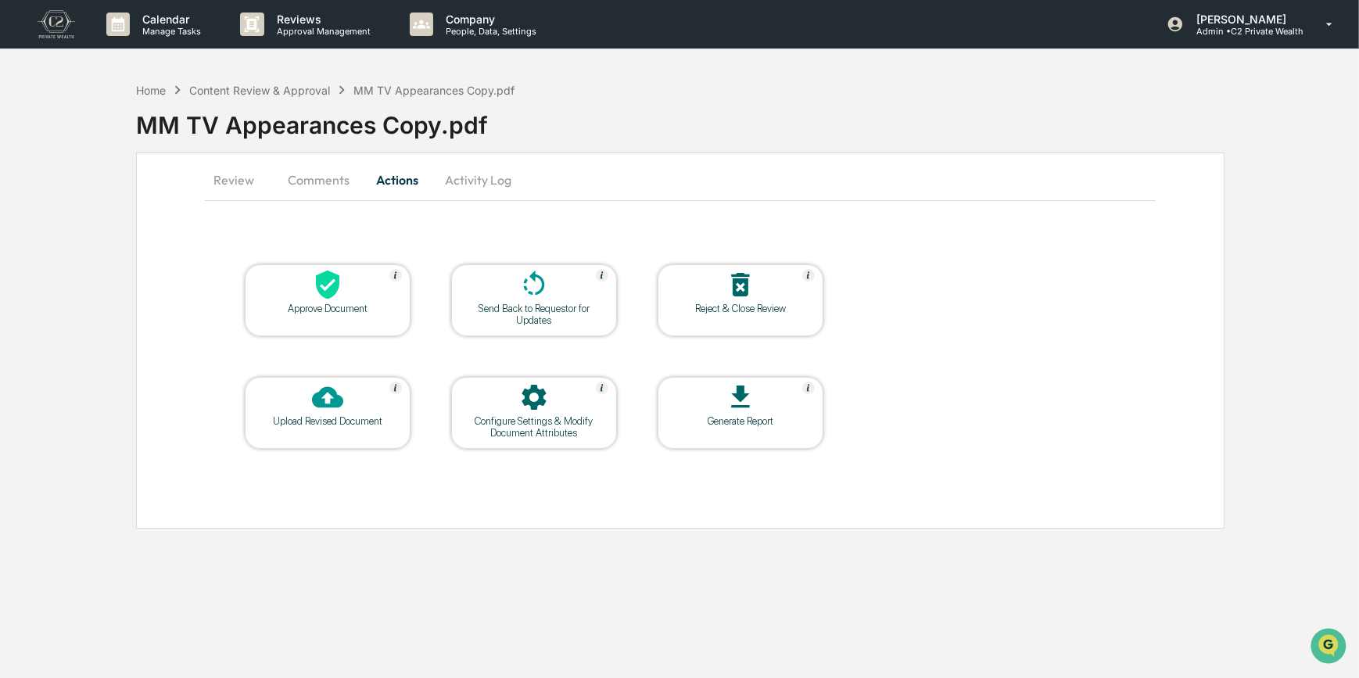
click at [313, 293] on icon at bounding box center [327, 284] width 31 height 31
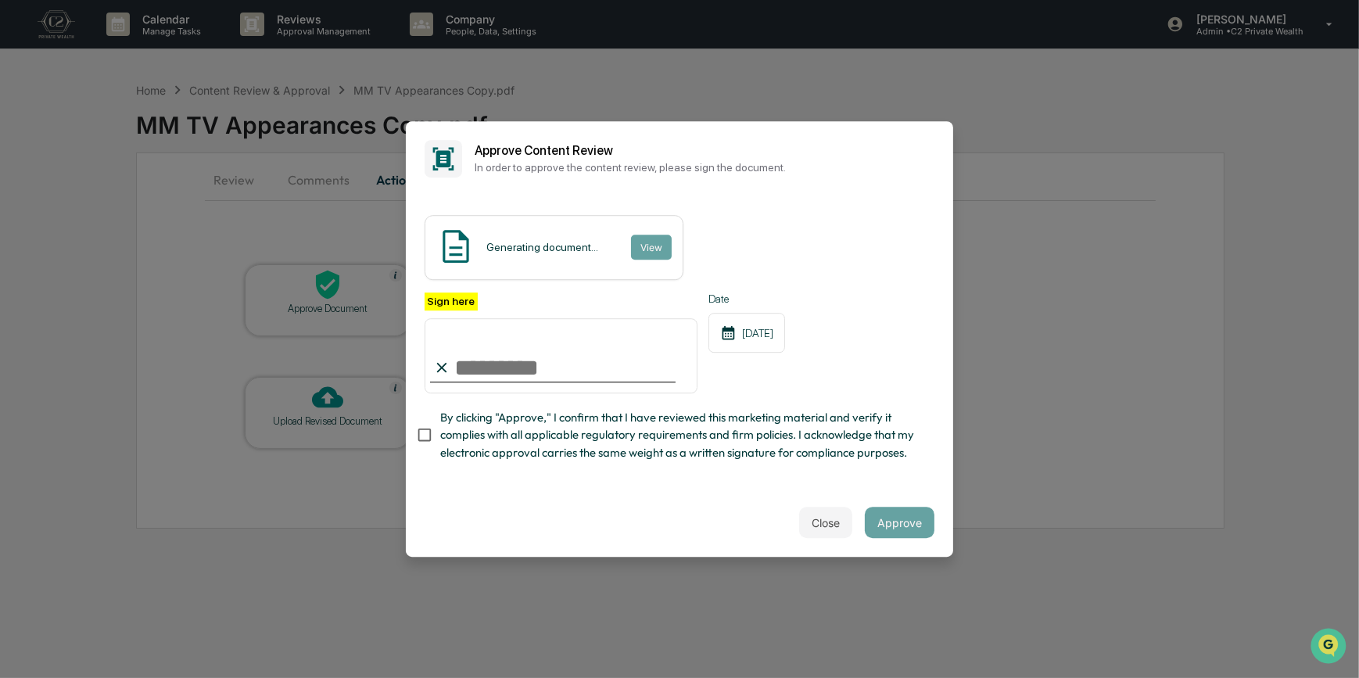
click at [497, 370] on input "Sign here" at bounding box center [561, 355] width 273 height 75
type input "*********"
click at [652, 240] on button "View" at bounding box center [650, 247] width 41 height 25
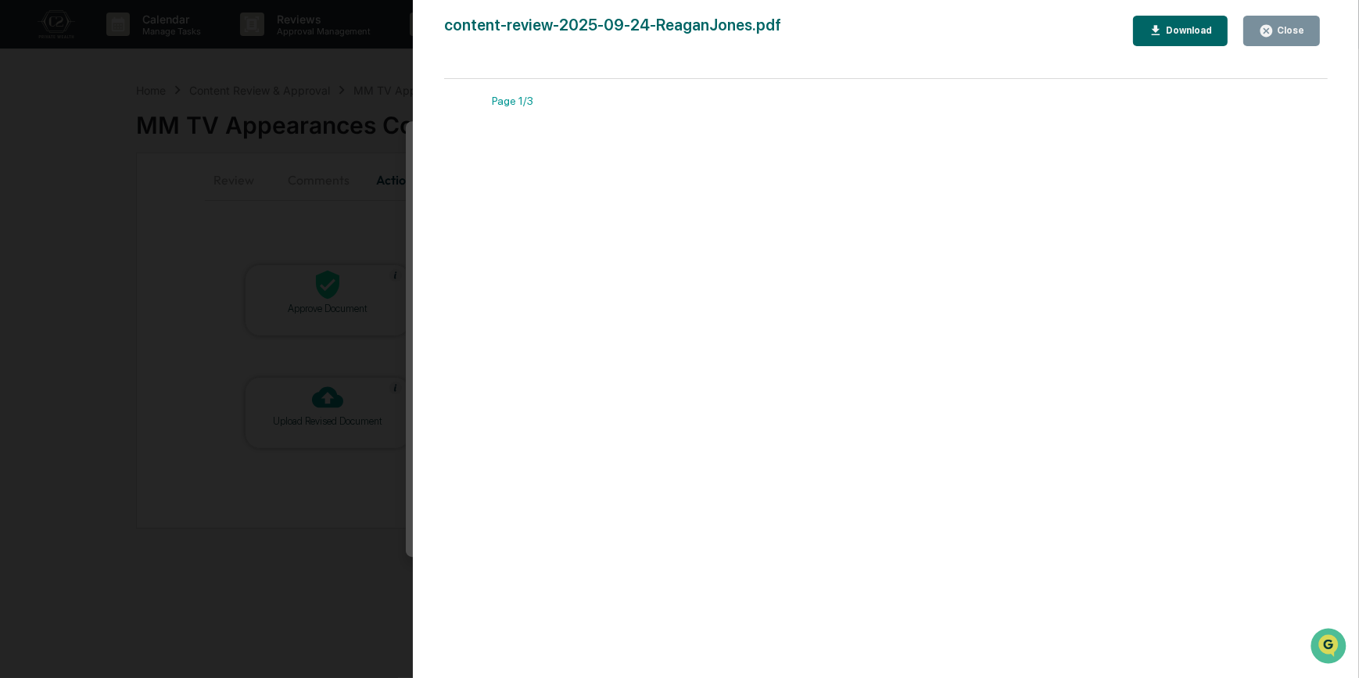
click at [314, 269] on div "Version History [DATE] 05:42 PM [PERSON_NAME] content-review-2025-09-24-ReaganJ…" at bounding box center [679, 339] width 1359 height 678
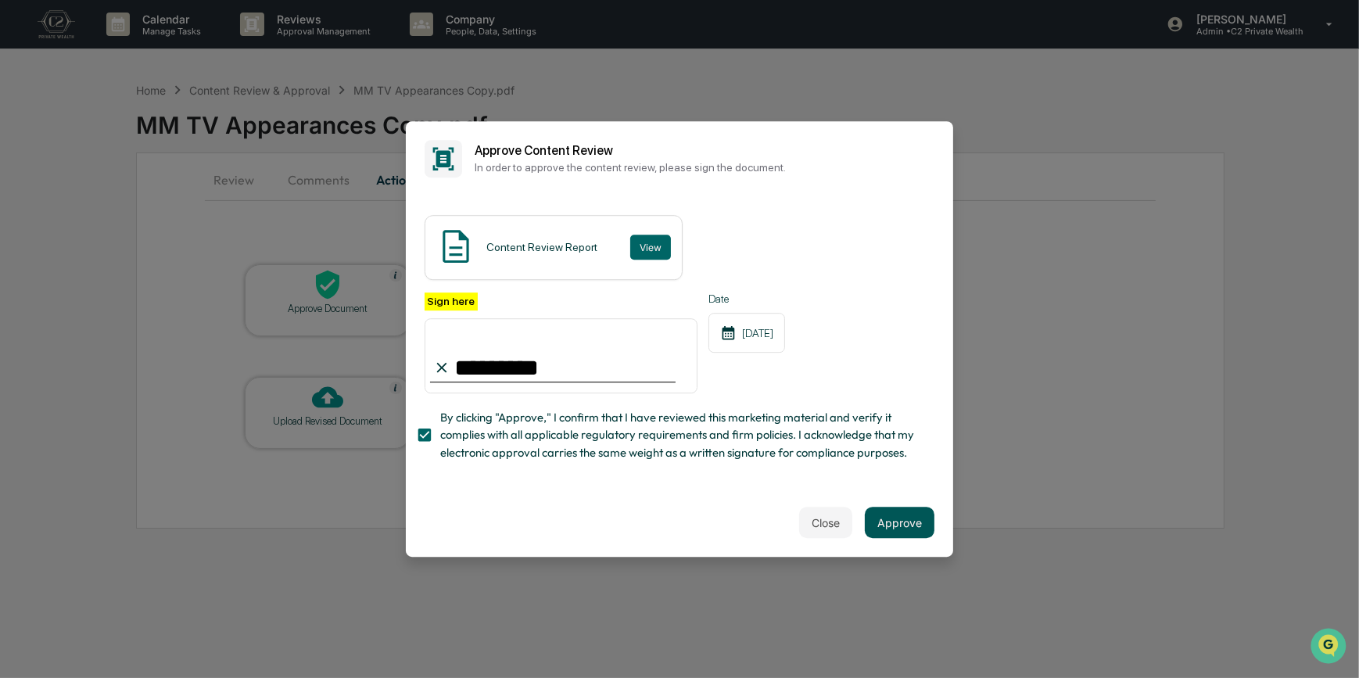
click at [900, 530] on button "Approve" at bounding box center [900, 522] width 70 height 31
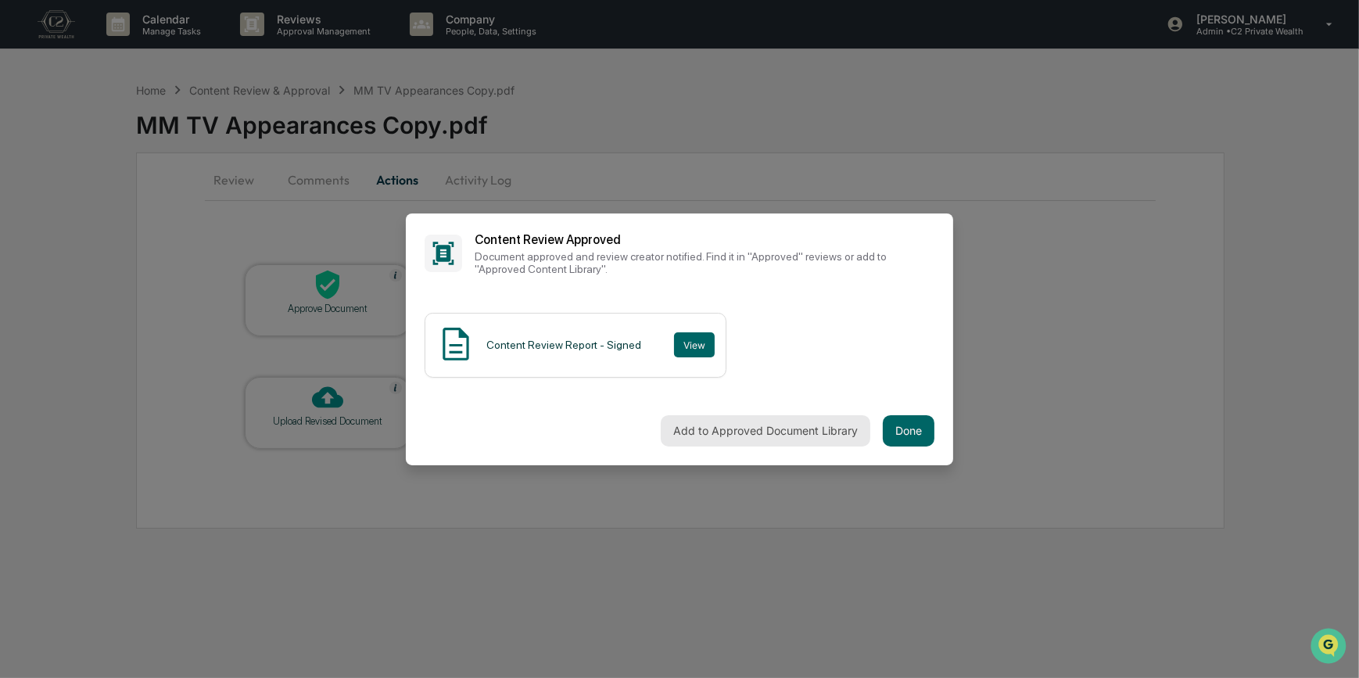
click at [837, 433] on button "Add to Approved Document Library" at bounding box center [766, 430] width 210 height 31
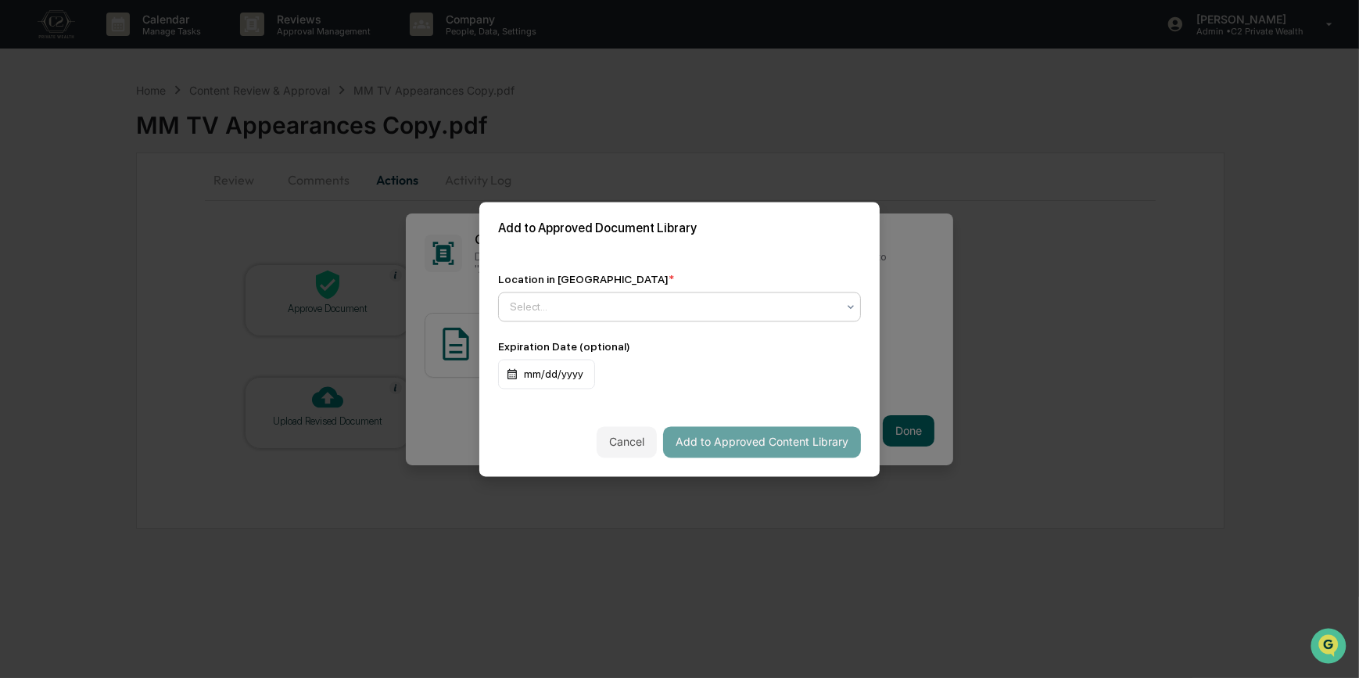
click at [554, 310] on div at bounding box center [673, 307] width 327 height 16
click at [555, 343] on div "Approved Content Library" at bounding box center [679, 343] width 361 height 31
click at [758, 447] on button "Add to Approved Content Library" at bounding box center [762, 441] width 198 height 31
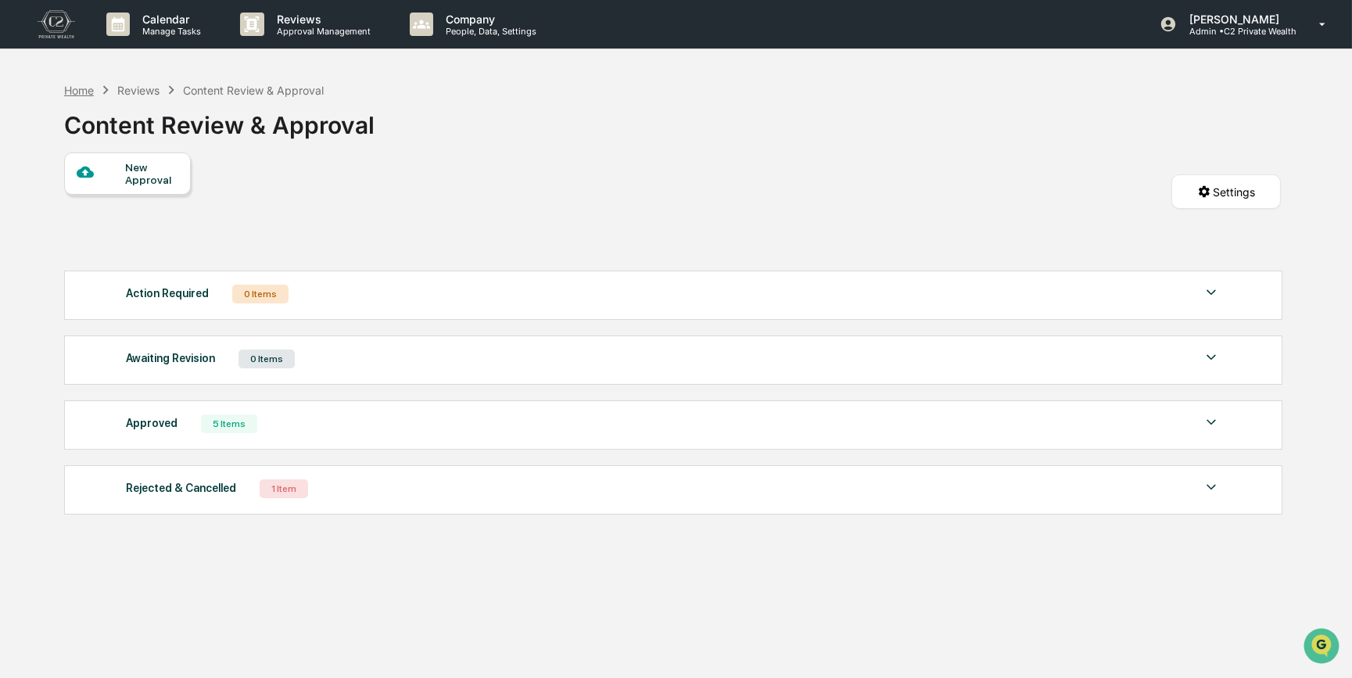
click at [74, 88] on div "Home" at bounding box center [79, 90] width 30 height 13
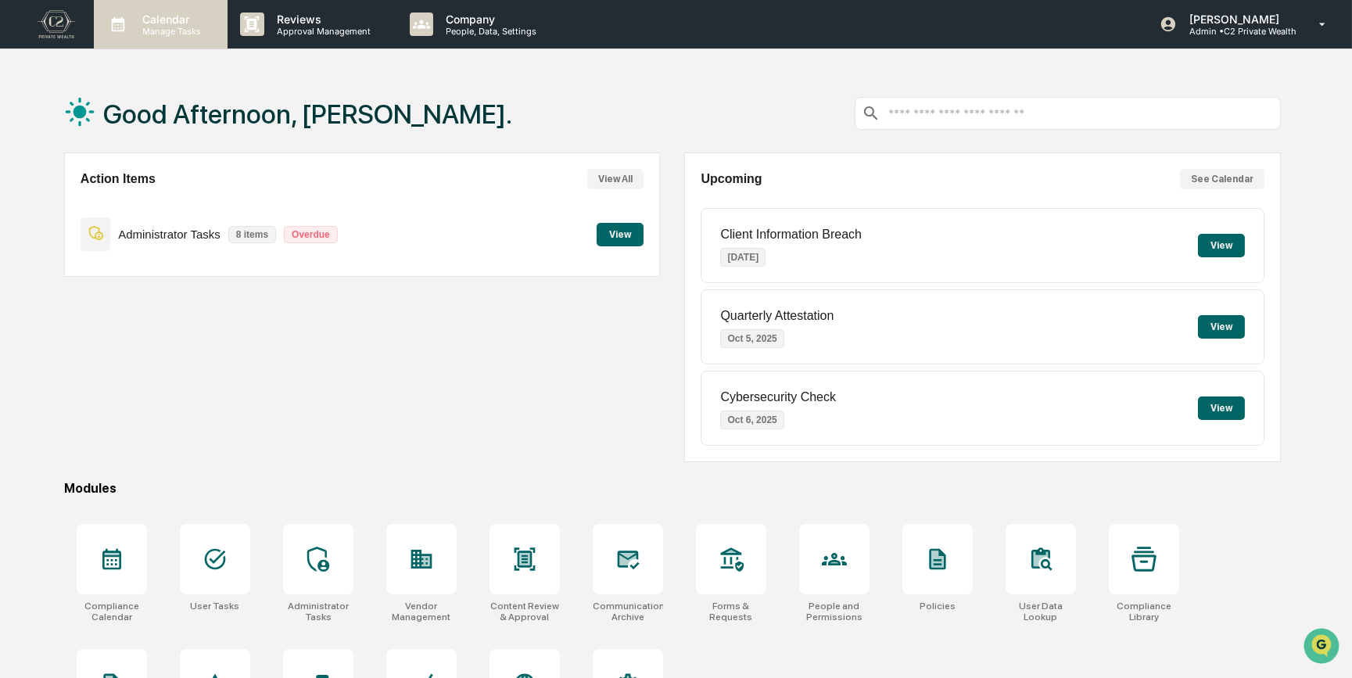
click at [150, 29] on p "Manage Tasks" at bounding box center [169, 31] width 79 height 11
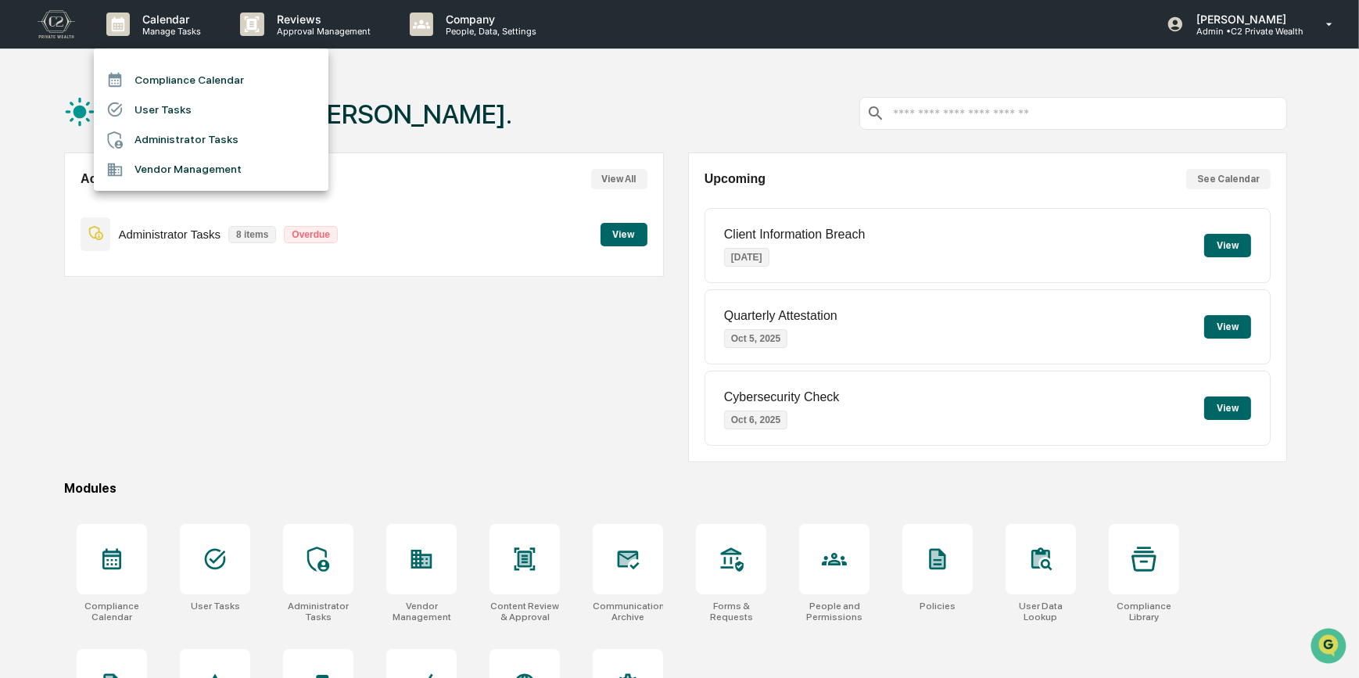
click at [182, 85] on li "Compliance Calendar" at bounding box center [211, 80] width 235 height 30
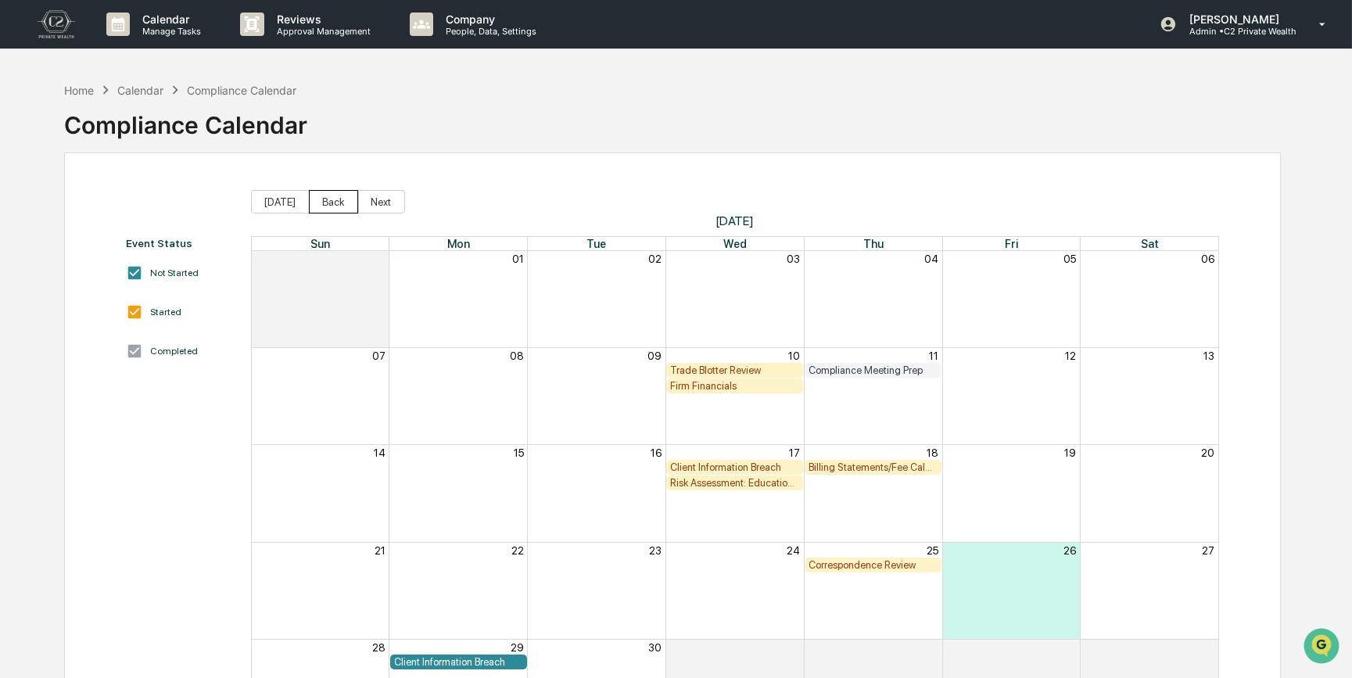
click at [336, 204] on button "Back" at bounding box center [333, 201] width 49 height 23
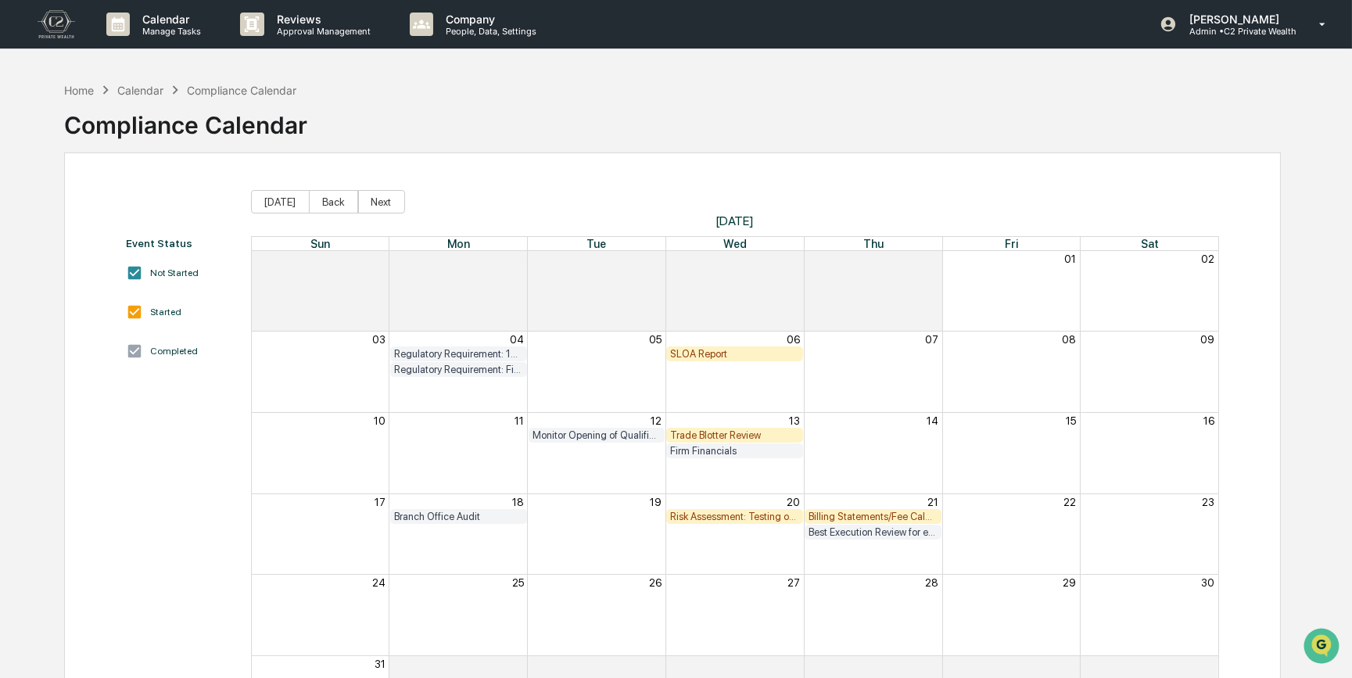
click at [738, 353] on div "SLOA Report" at bounding box center [734, 354] width 129 height 12
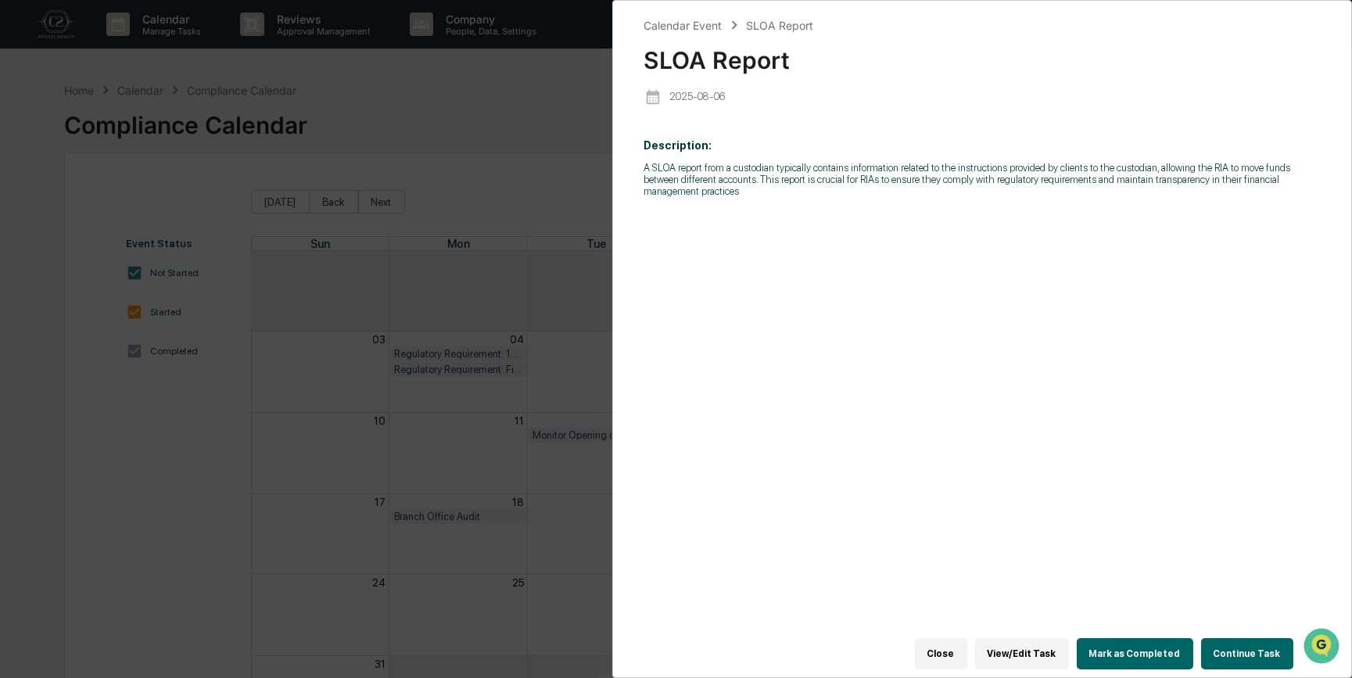
click at [1240, 640] on button "Continue Task" at bounding box center [1247, 653] width 92 height 31
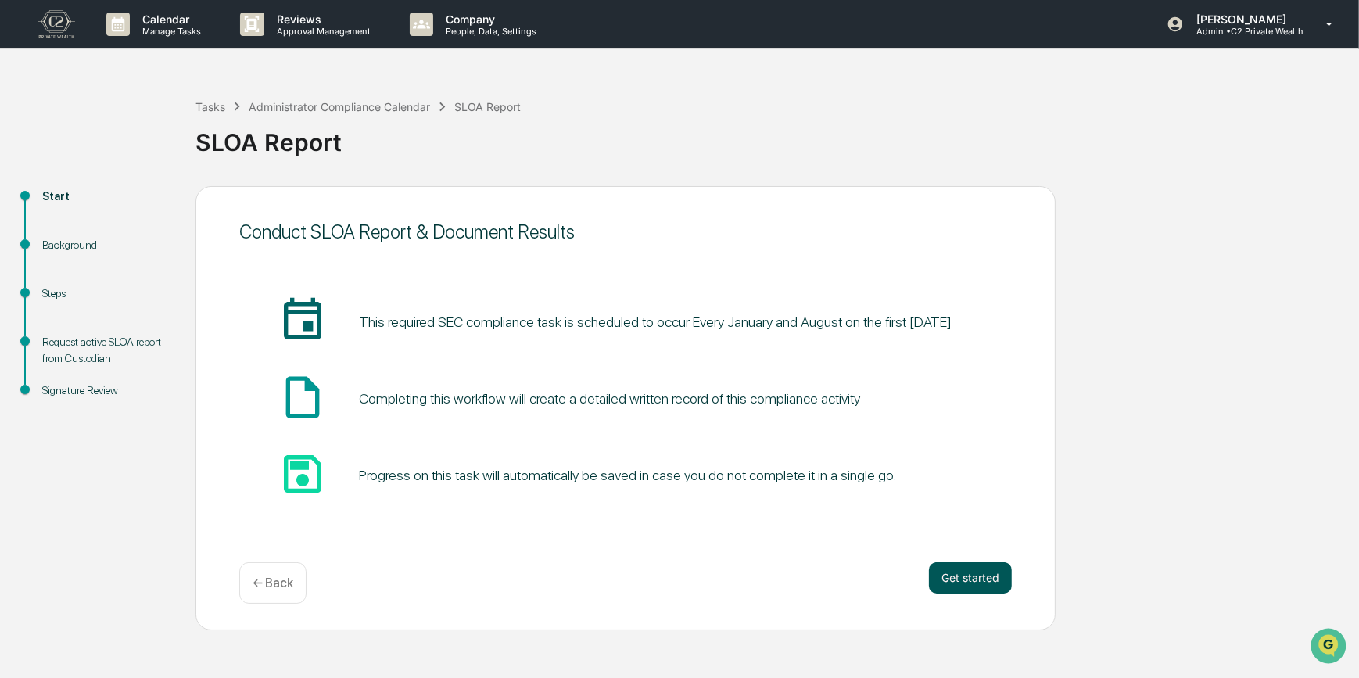
click at [957, 582] on button "Get started" at bounding box center [970, 577] width 83 height 31
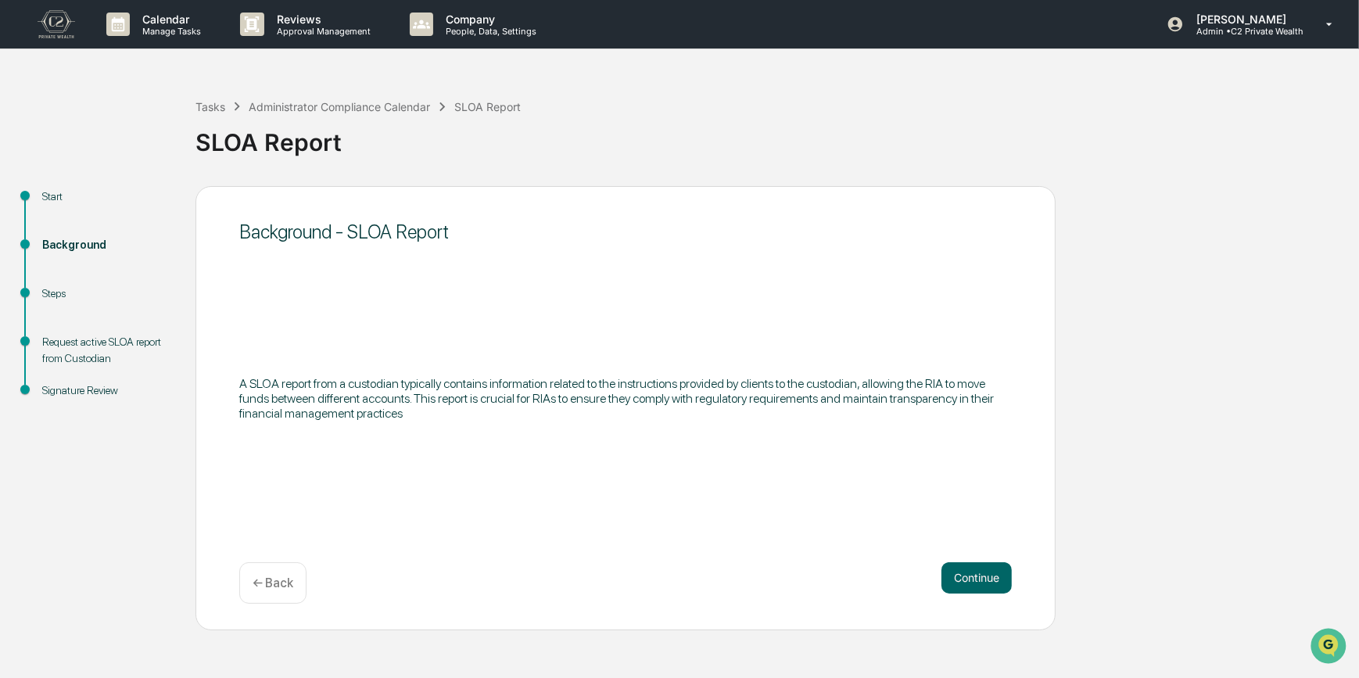
click at [957, 582] on button "Continue" at bounding box center [977, 577] width 70 height 31
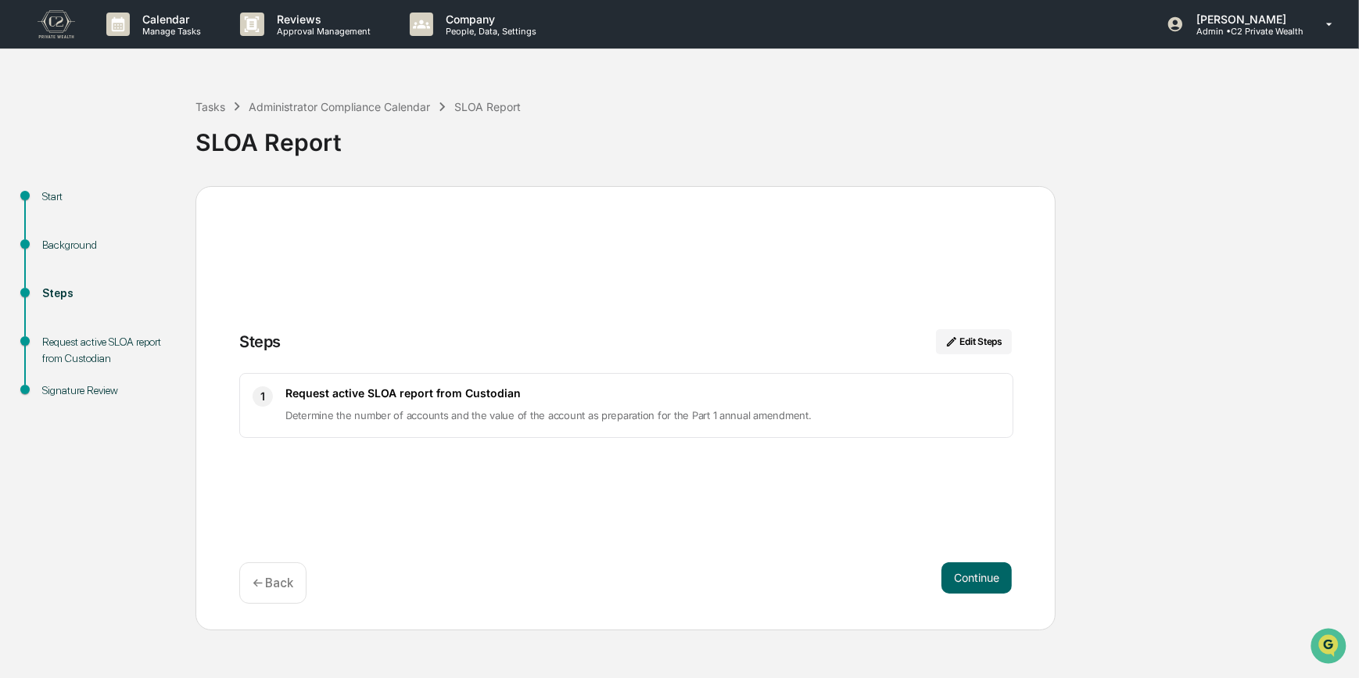
click at [957, 582] on button "Continue" at bounding box center [977, 577] width 70 height 31
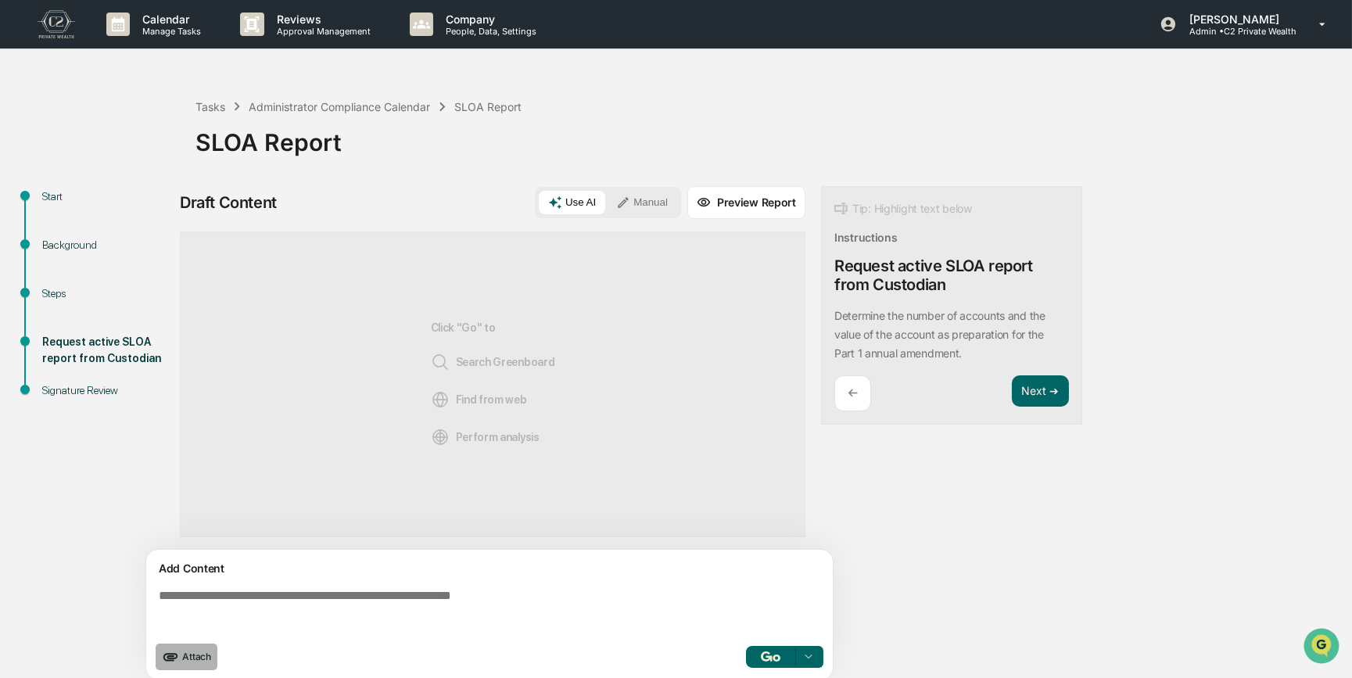
click at [165, 654] on icon "upload document" at bounding box center [170, 656] width 17 height 17
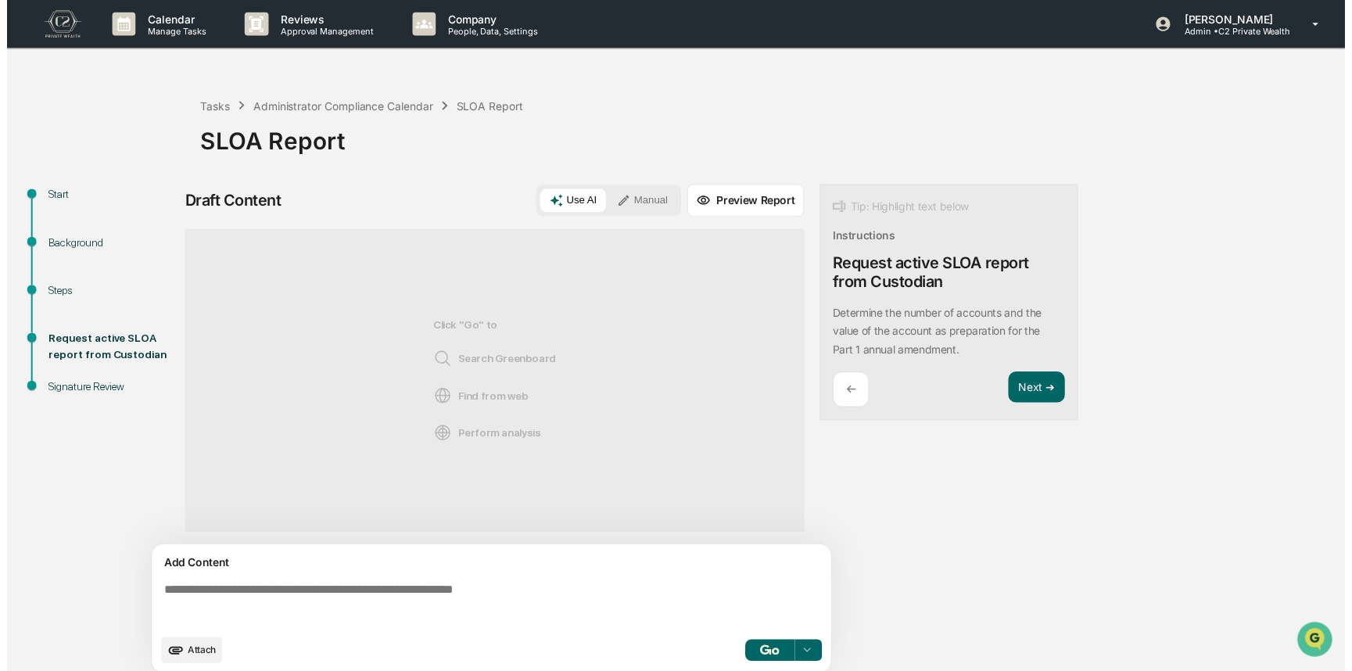
scroll to position [12, 0]
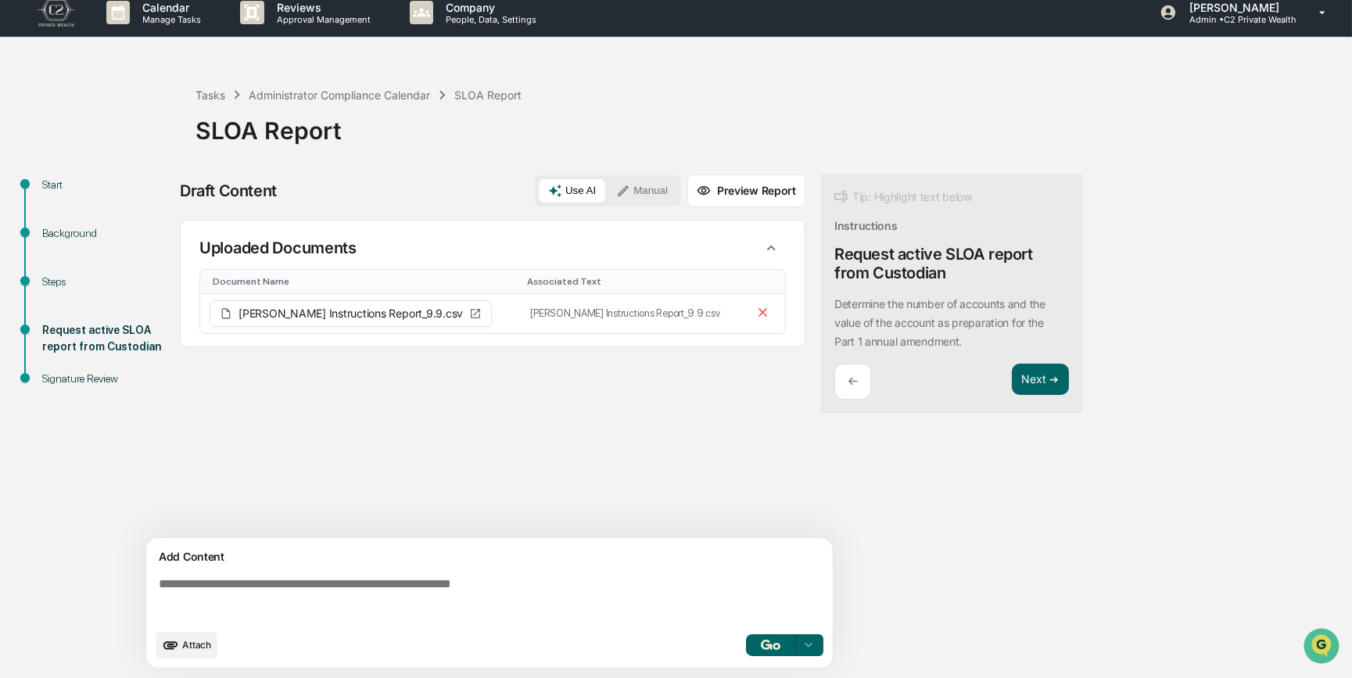
click at [109, 586] on div "Start Background Steps Request active SLOA report from Custodian Signature Revi…" at bounding box center [676, 426] width 1337 height 504
click at [321, 595] on textarea at bounding box center [493, 599] width 680 height 56
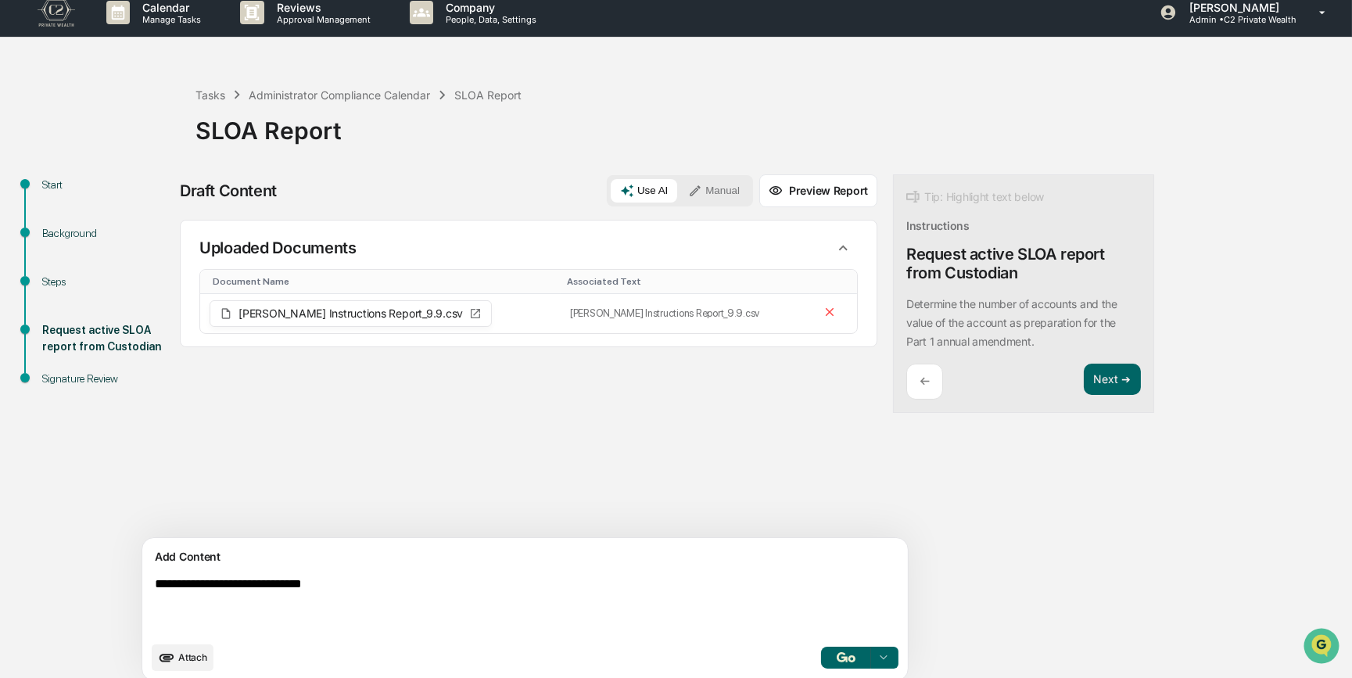
type textarea "**********"
click at [679, 195] on button "Manual" at bounding box center [714, 190] width 70 height 23
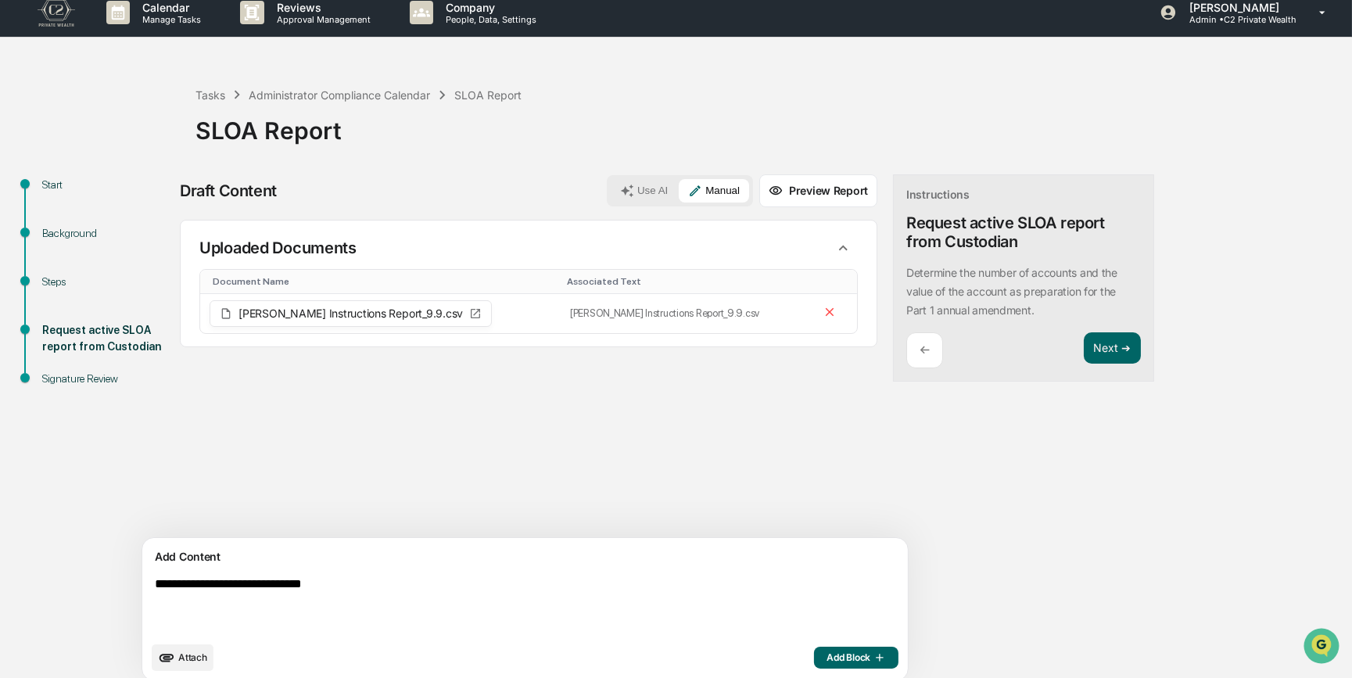
click at [827, 655] on span "Add Block" at bounding box center [856, 658] width 59 height 13
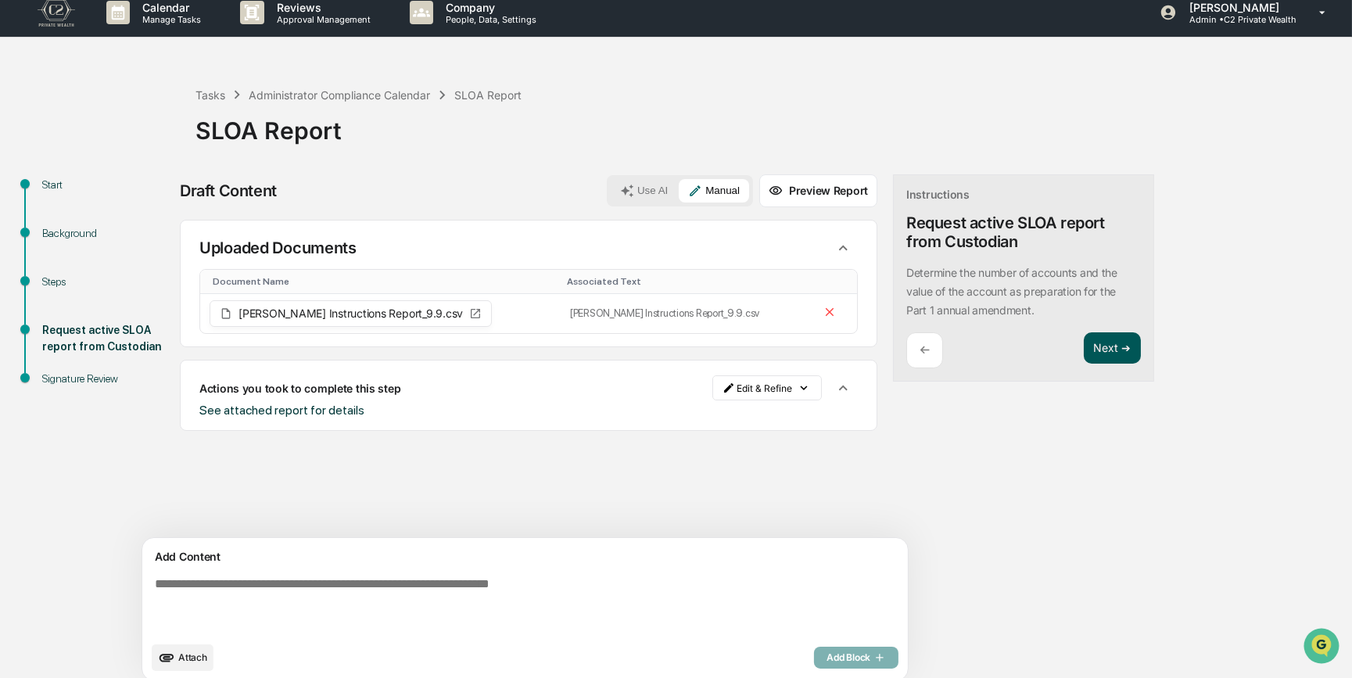
click at [1084, 346] on button "Next ➔" at bounding box center [1112, 348] width 57 height 32
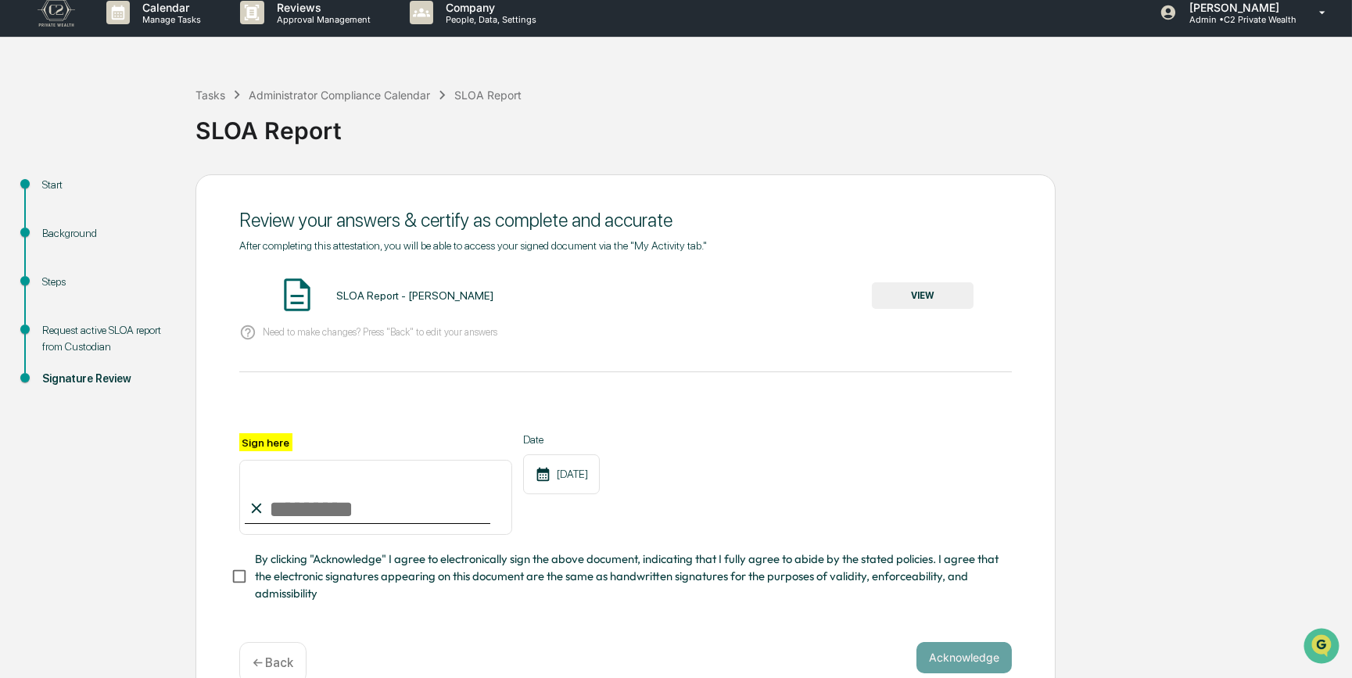
click at [328, 515] on input "Sign here" at bounding box center [375, 497] width 273 height 75
type input "*********"
click at [909, 301] on button "VIEW" at bounding box center [923, 295] width 102 height 27
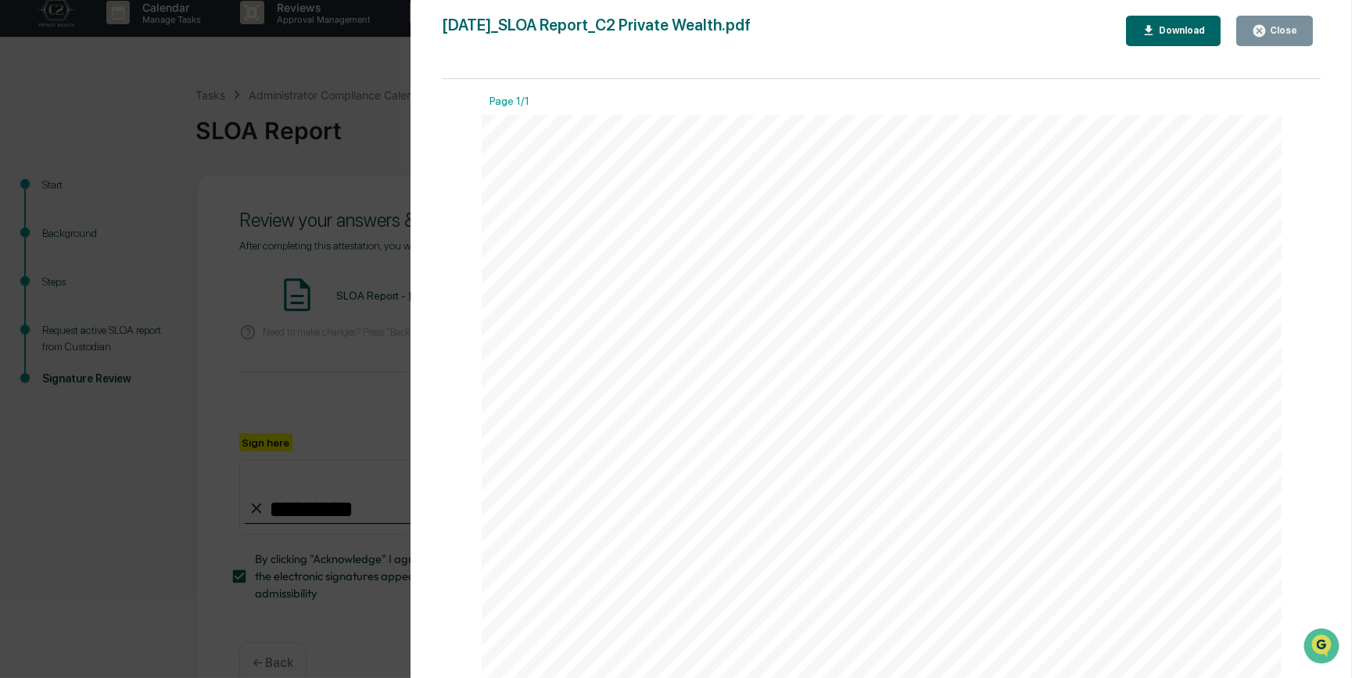
click at [263, 338] on div "Version History [DATE] 05:48 PM [PERSON_NAME] [DATE]_SLOA Report_C2 Private Wea…" at bounding box center [676, 339] width 1352 height 678
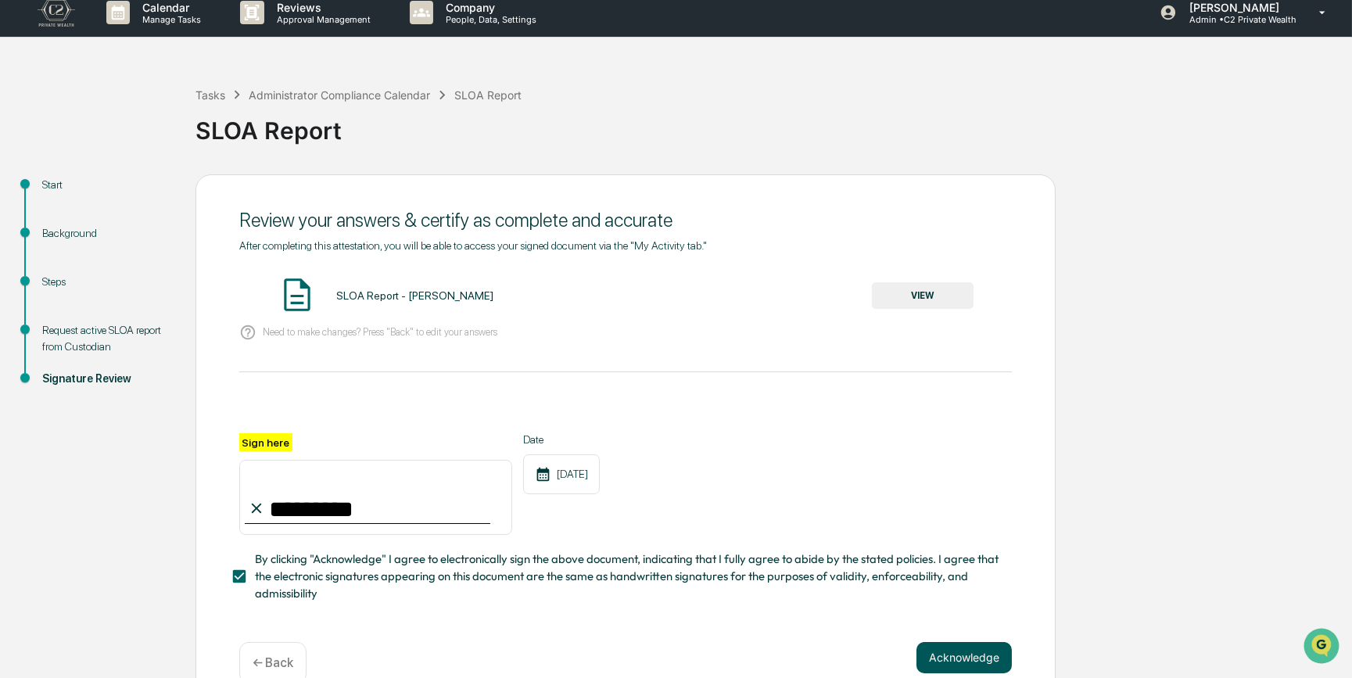
click at [950, 662] on button "Acknowledge" at bounding box center [964, 657] width 95 height 31
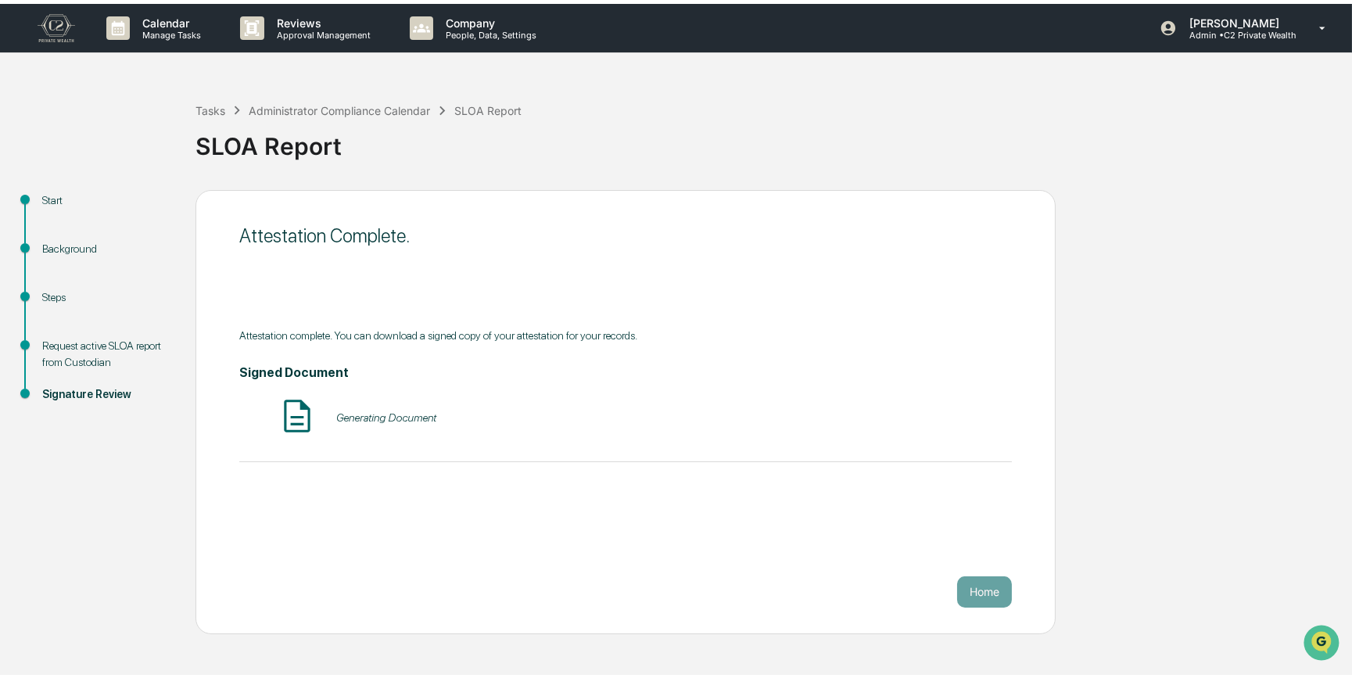
scroll to position [0, 0]
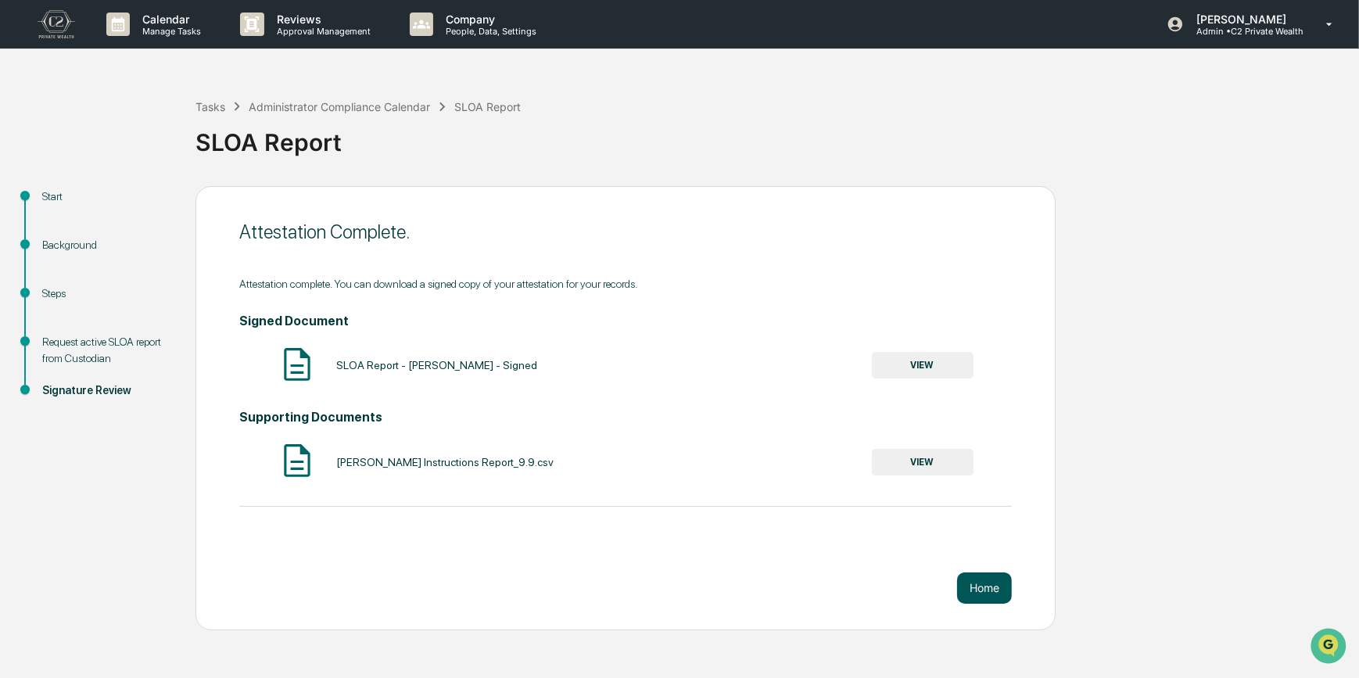
click at [984, 592] on button "Home" at bounding box center [984, 588] width 55 height 31
